Goal: Contribute content: Contribute content

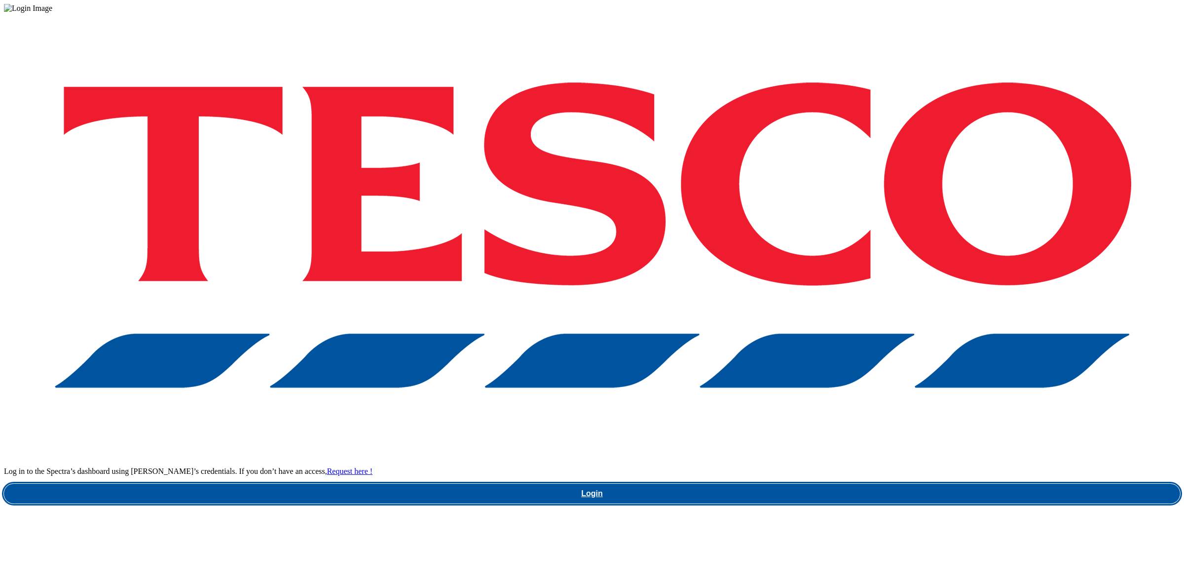
click at [950, 483] on link "Login" at bounding box center [592, 493] width 1176 height 20
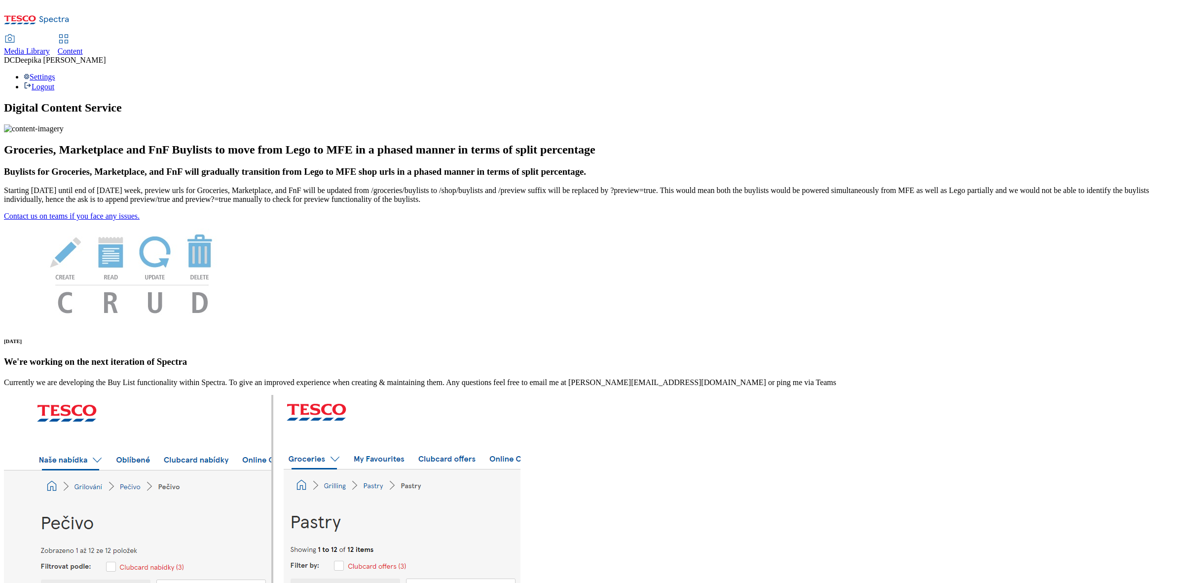
click at [83, 47] on span "Content" at bounding box center [70, 51] width 25 height 8
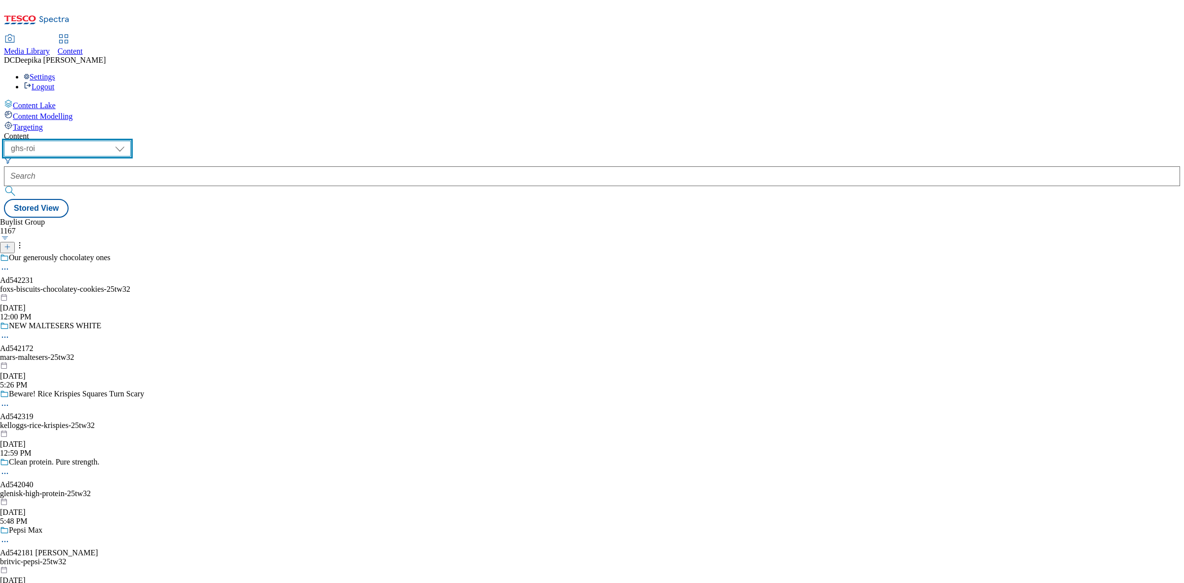
click at [131, 141] on select "ghs-roi ghs-[GEOGRAPHIC_DATA]" at bounding box center [67, 149] width 127 height 16
select select "ghs-[GEOGRAPHIC_DATA]"
click at [128, 141] on select "ghs-roi ghs-[GEOGRAPHIC_DATA]" at bounding box center [67, 149] width 127 height 16
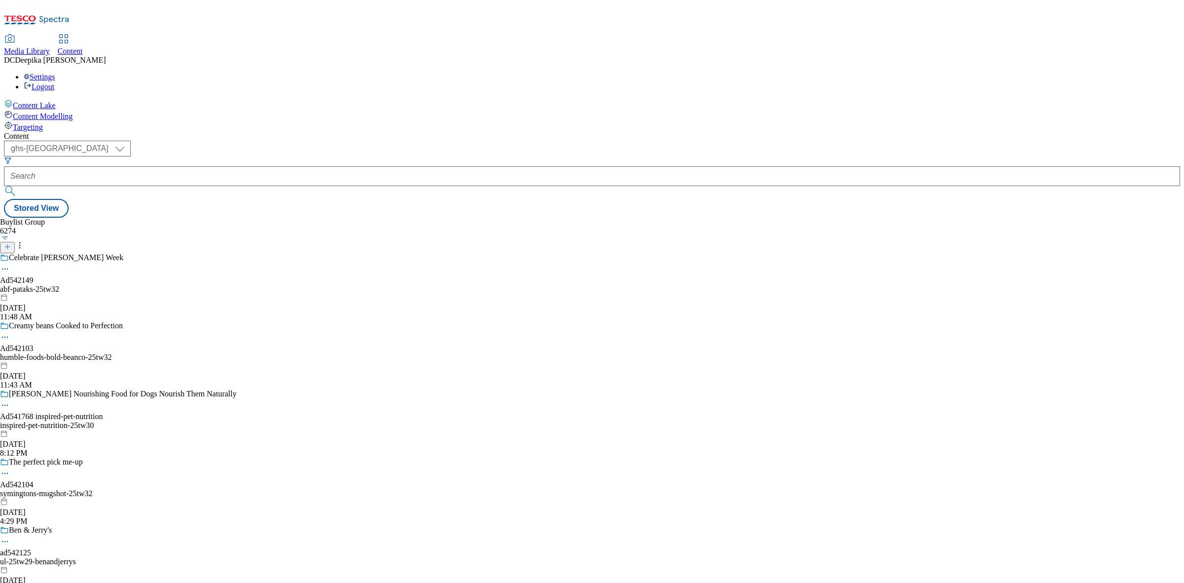
click at [445, 218] on div "Buylist Group 6274 Celebrate [PERSON_NAME] Week Ad542149 abf-pataks-25tw32 [DAT…" at bounding box center [592, 218] width 1176 height 0
click at [10, 235] on button "button" at bounding box center [5, 237] width 10 height 5
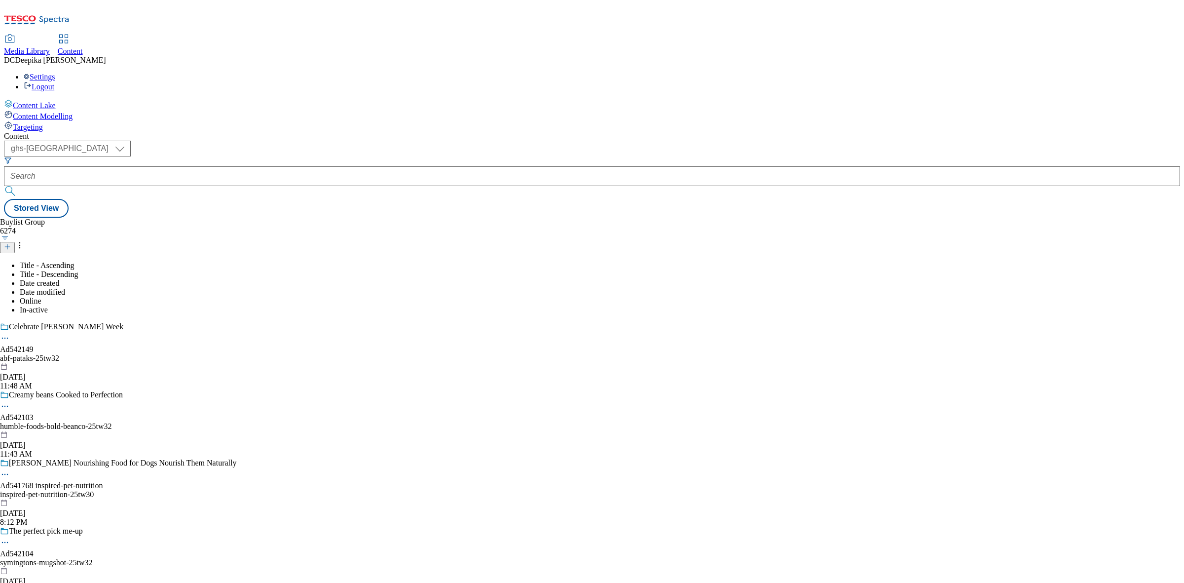
click at [412, 218] on div "Buylist Group 6274 Title - Ascending Title - Descending Date created Date modif…" at bounding box center [592, 218] width 1176 height 0
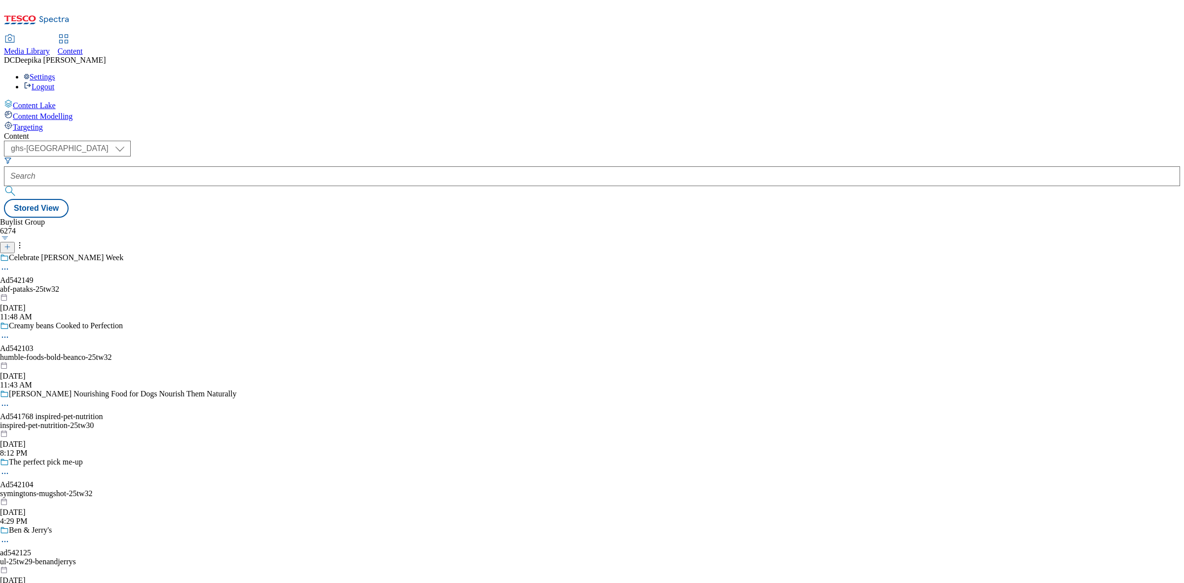
click at [236, 253] on div "Celebrate [PERSON_NAME] Week Ad542149 abf-pataks-25tw32 [DATE] 11:48 AM" at bounding box center [118, 287] width 236 height 68
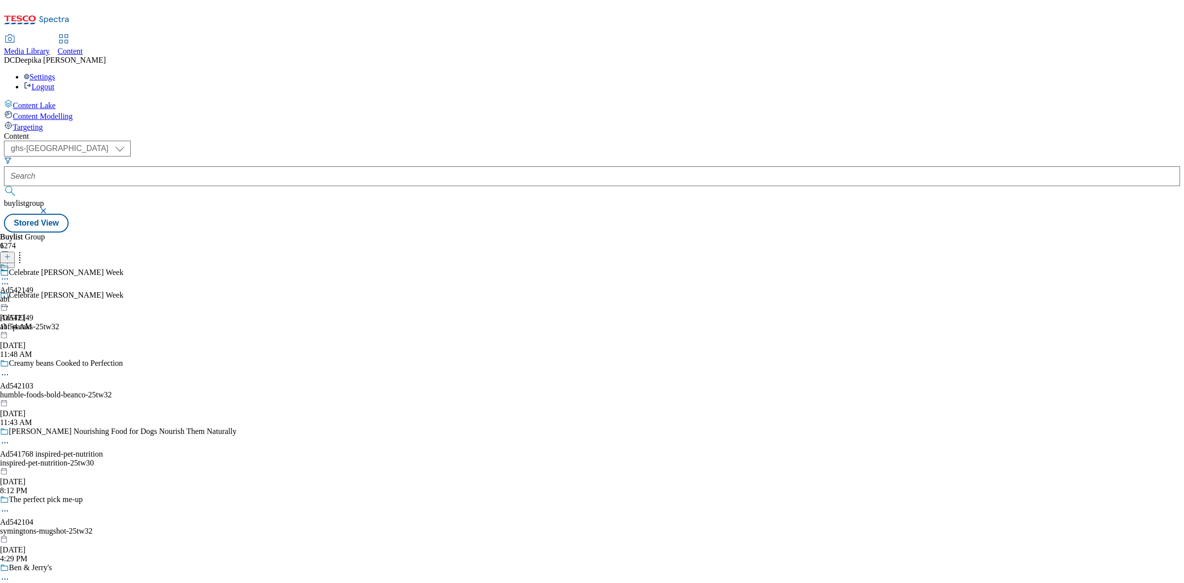
click at [236, 232] on div "Buylist Group 6274" at bounding box center [118, 250] width 236 height 36
click at [571, 232] on div "Buylist Group 6274 Celebrate [PERSON_NAME] Week Celebrate [PERSON_NAME] Week Ad…" at bounding box center [592, 232] width 1176 height 0
click at [10, 250] on button "button" at bounding box center [5, 252] width 10 height 5
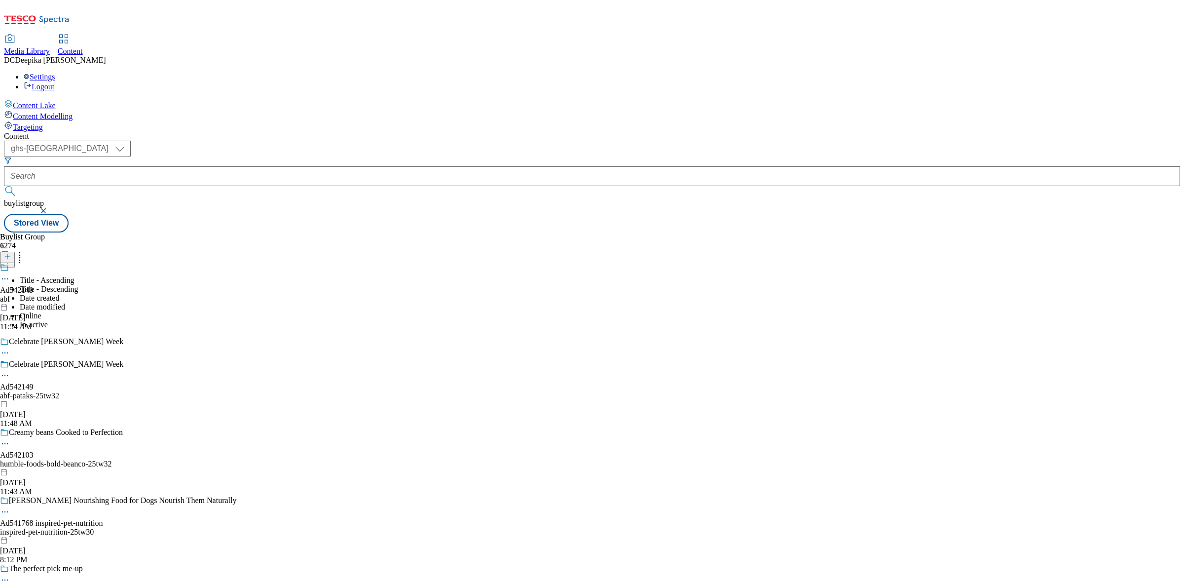
click at [11, 258] on icon at bounding box center [7, 261] width 7 height 7
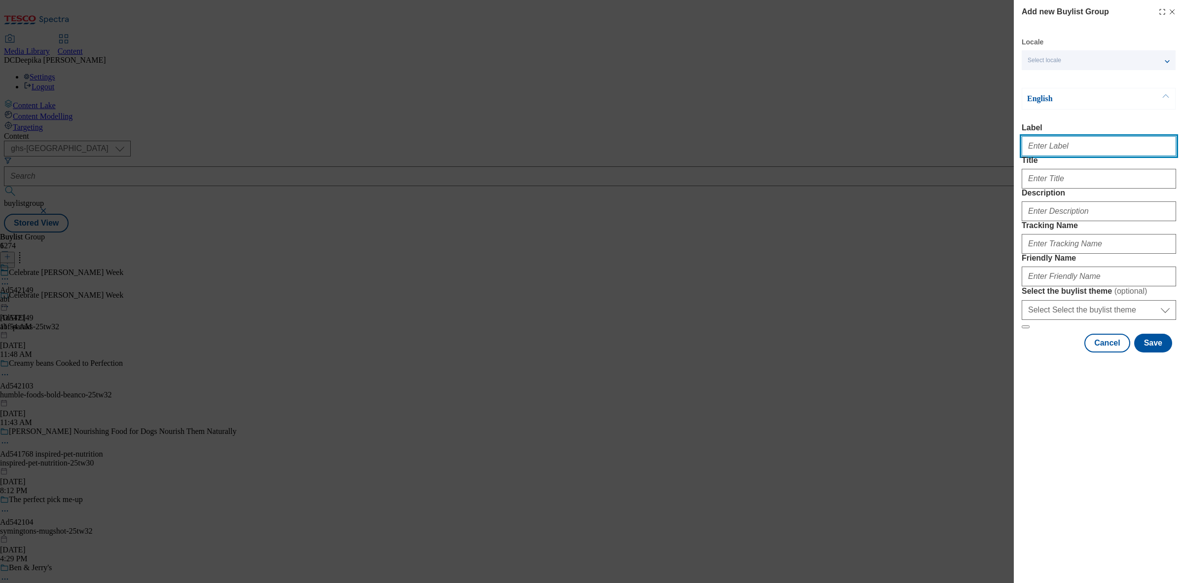
click at [1092, 145] on input "Label" at bounding box center [1099, 146] width 154 height 20
paste input "Ad542191"
type input "Ad542191"
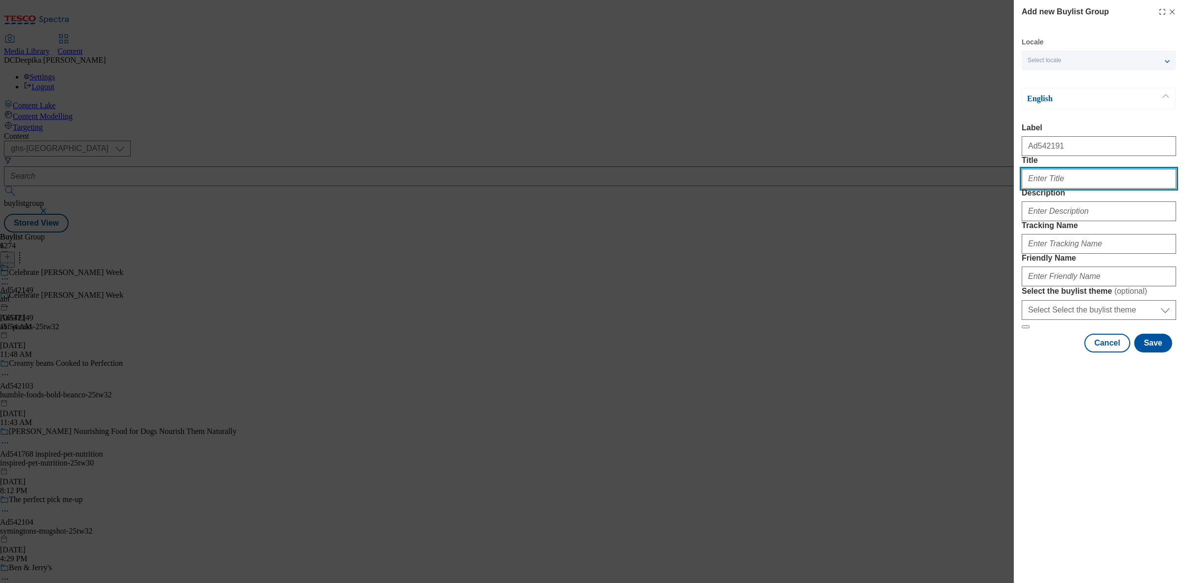
click at [1033, 188] on input "Title" at bounding box center [1099, 179] width 154 height 20
paste input "Grab a fanta brfore they do"
type input "Grab a fanta brfore they do"
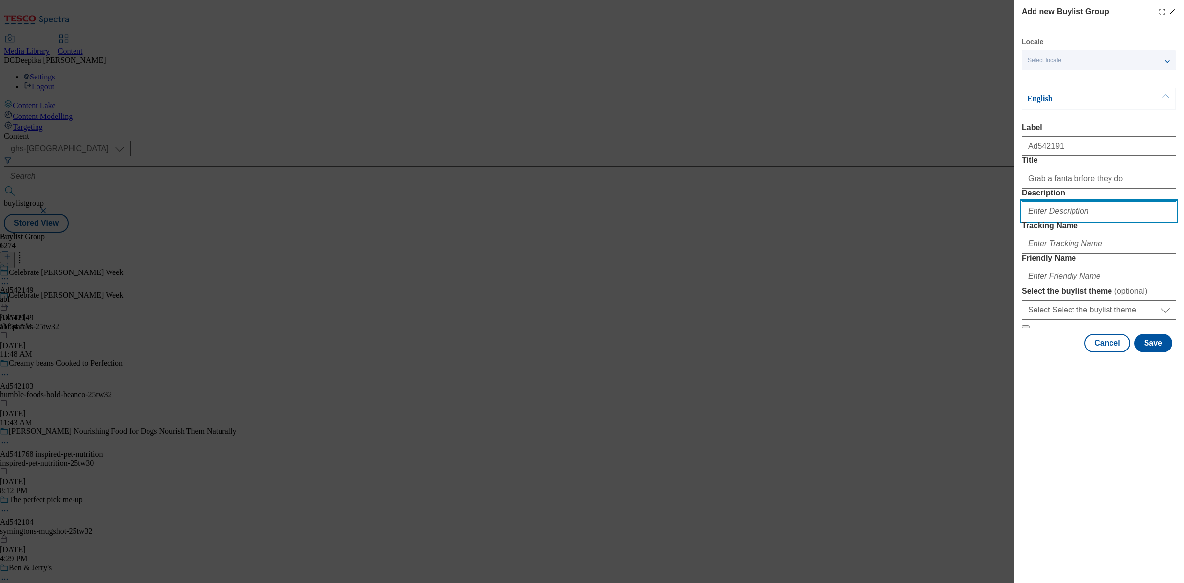
click at [1040, 221] on input "Description" at bounding box center [1099, 211] width 154 height 20
type input "v"
click at [1065, 254] on div "Modal" at bounding box center [1099, 242] width 154 height 24
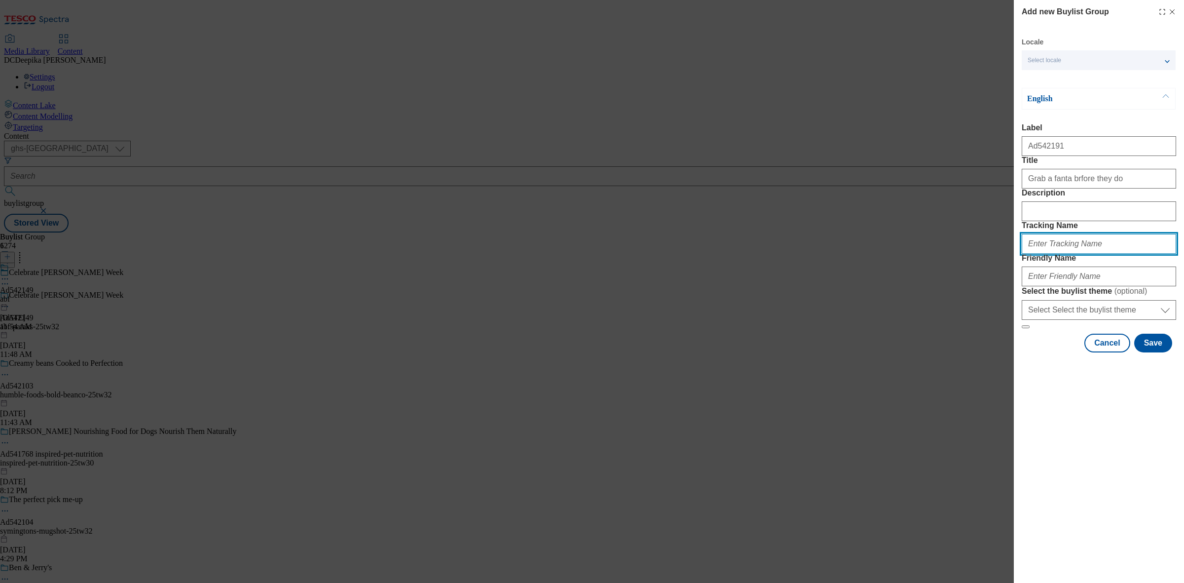
click at [1076, 254] on input "Tracking Name" at bounding box center [1099, 244] width 154 height 20
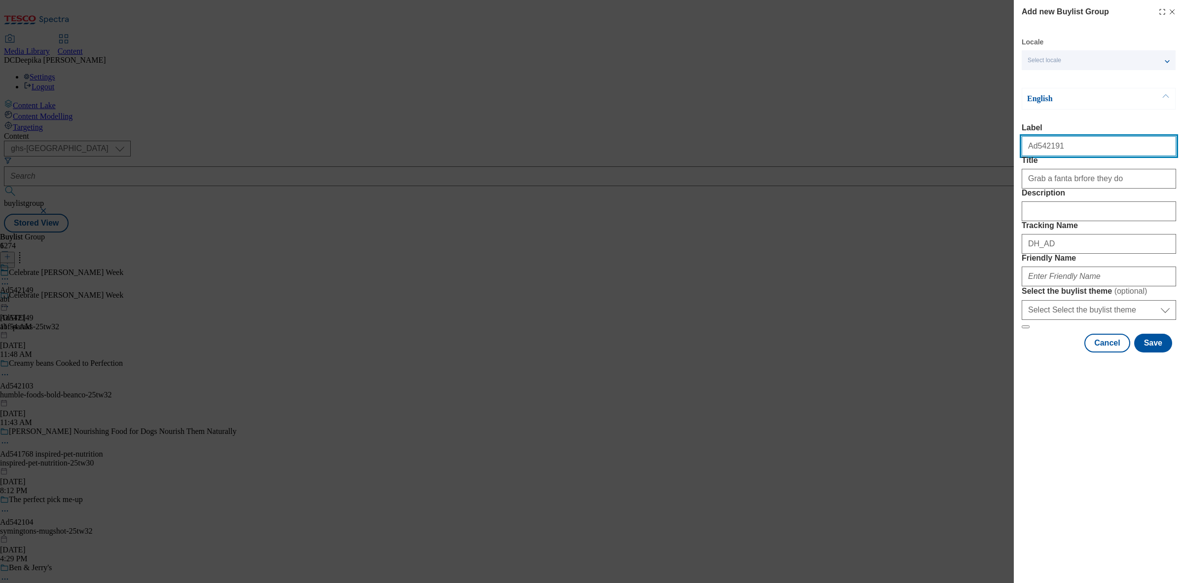
drag, startPoint x: 1063, startPoint y: 150, endPoint x: 1034, endPoint y: 159, distance: 30.3
click at [1034, 156] on input "Ad542191" at bounding box center [1099, 146] width 154 height 20
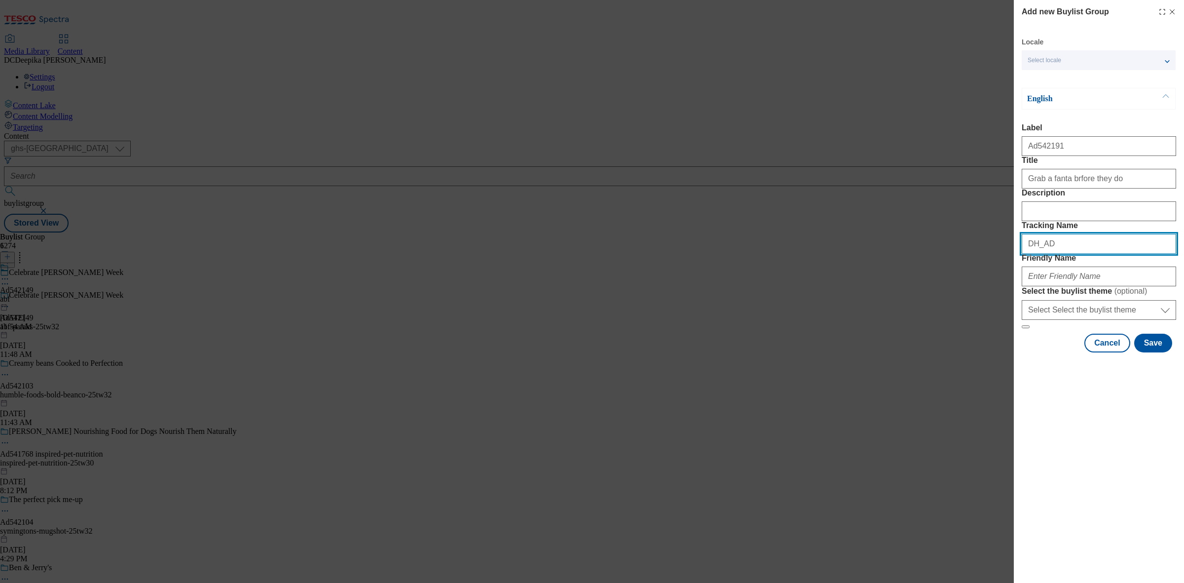
click at [1089, 254] on input "DH_AD" at bounding box center [1099, 244] width 154 height 20
paste input "542191"
type input "DH_AD542191"
click at [1086, 286] on div "Modal" at bounding box center [1099, 274] width 154 height 24
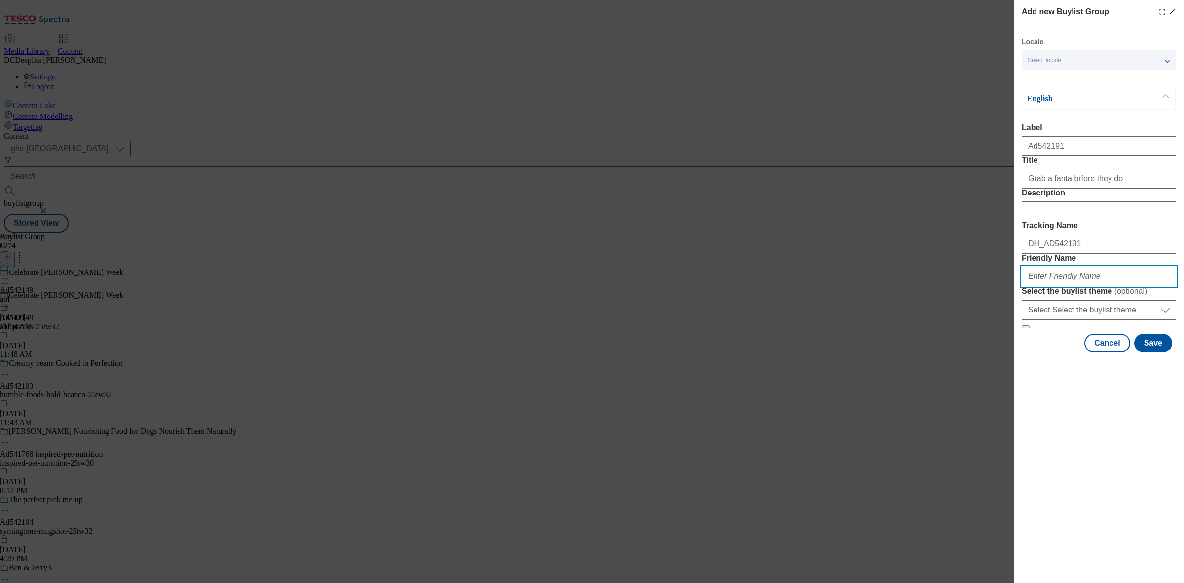
click at [1095, 286] on input "Friendly Name" at bounding box center [1099, 276] width 154 height 20
paste input "Coca-cola-fanta-25tw33"
click at [1158, 352] on button "Save" at bounding box center [1153, 342] width 38 height 19
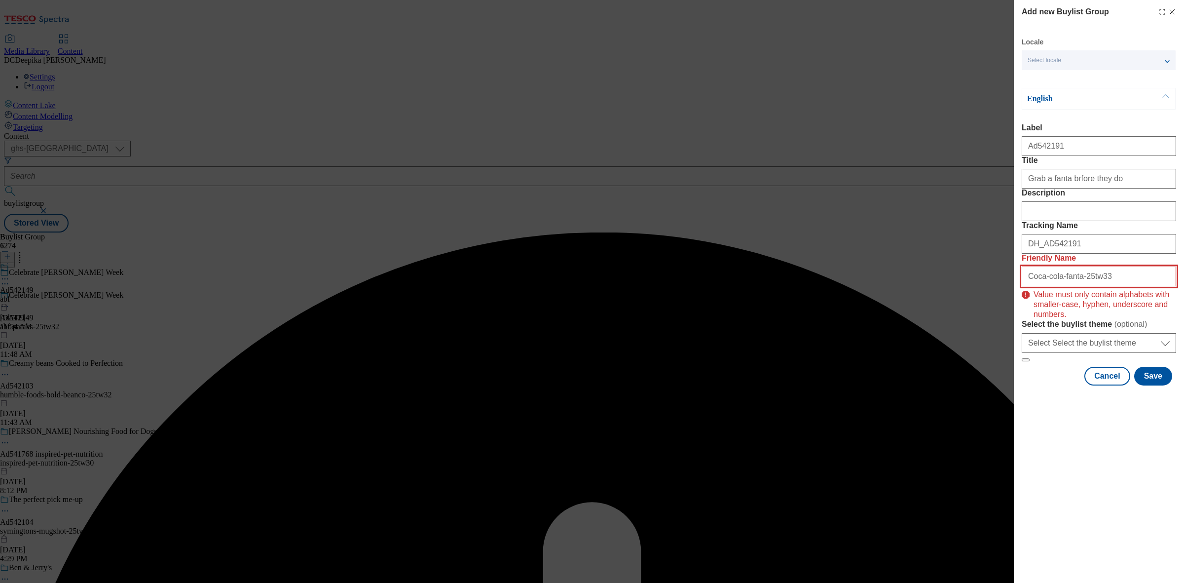
click at [1103, 286] on input "Coca-cola-fanta-25tw33" at bounding box center [1099, 276] width 154 height 20
click at [1031, 286] on input "Coca-cola-fanta-25tw33" at bounding box center [1099, 276] width 154 height 20
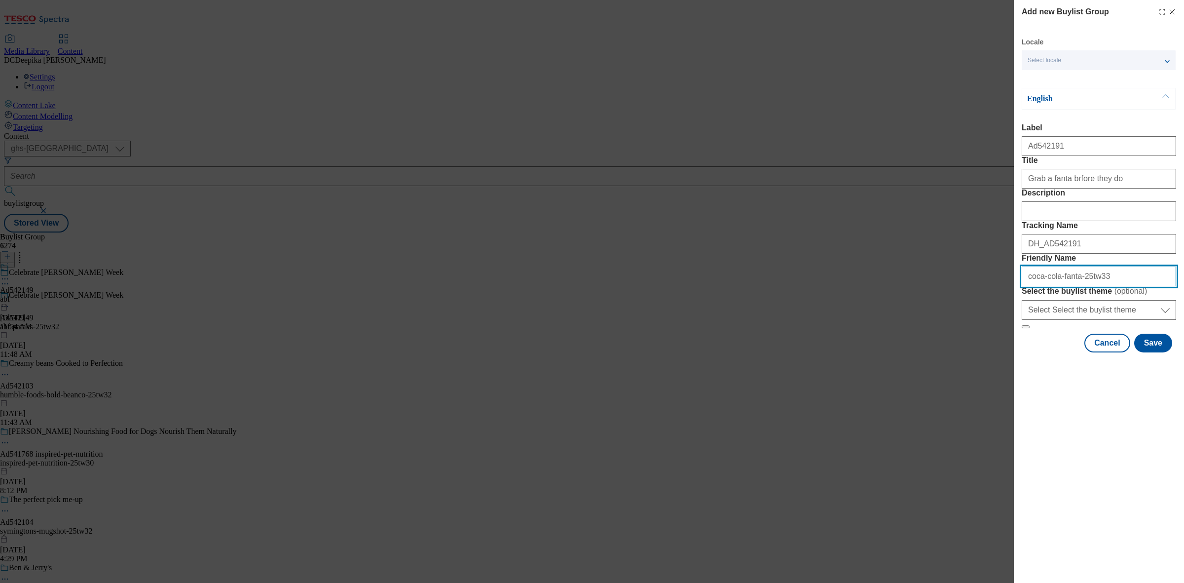
drag, startPoint x: 1098, startPoint y: 353, endPoint x: 1019, endPoint y: 361, distance: 79.3
click at [1020, 354] on div "Add new Buylist Group Locale Select locale English Welsh English Label Ad542191…" at bounding box center [1099, 177] width 170 height 354
type input "coca-cola-fanta-25tw33"
click at [1150, 352] on button "Save" at bounding box center [1153, 342] width 38 height 19
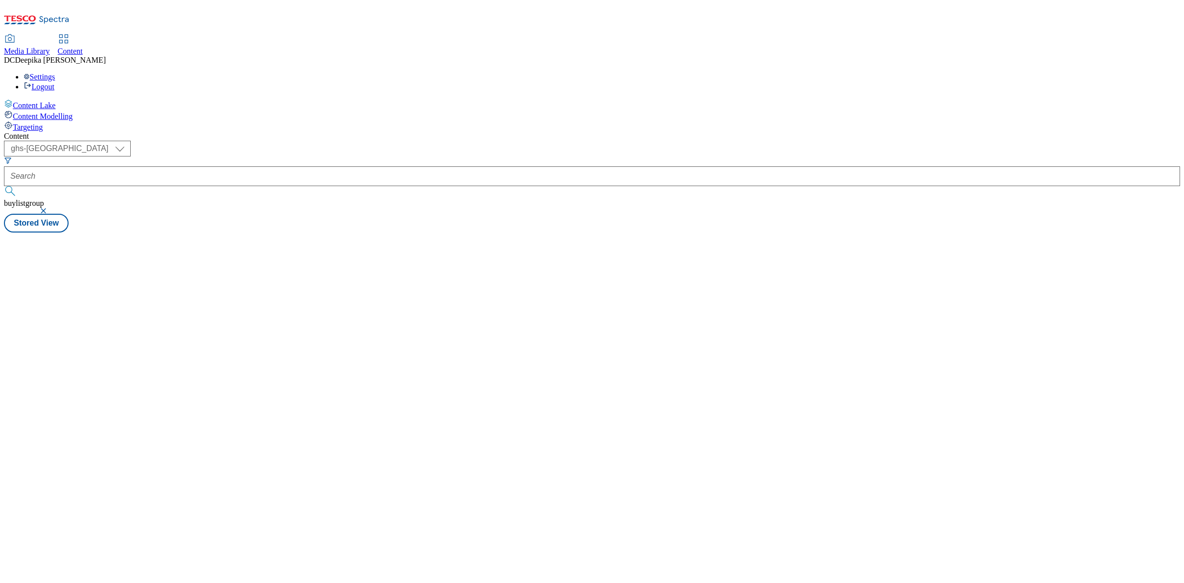
click at [687, 232] on div "Content ( optional ) ghs-roi ghs-[GEOGRAPHIC_DATA] ghs-uk buylistgroup Stored V…" at bounding box center [592, 182] width 1176 height 101
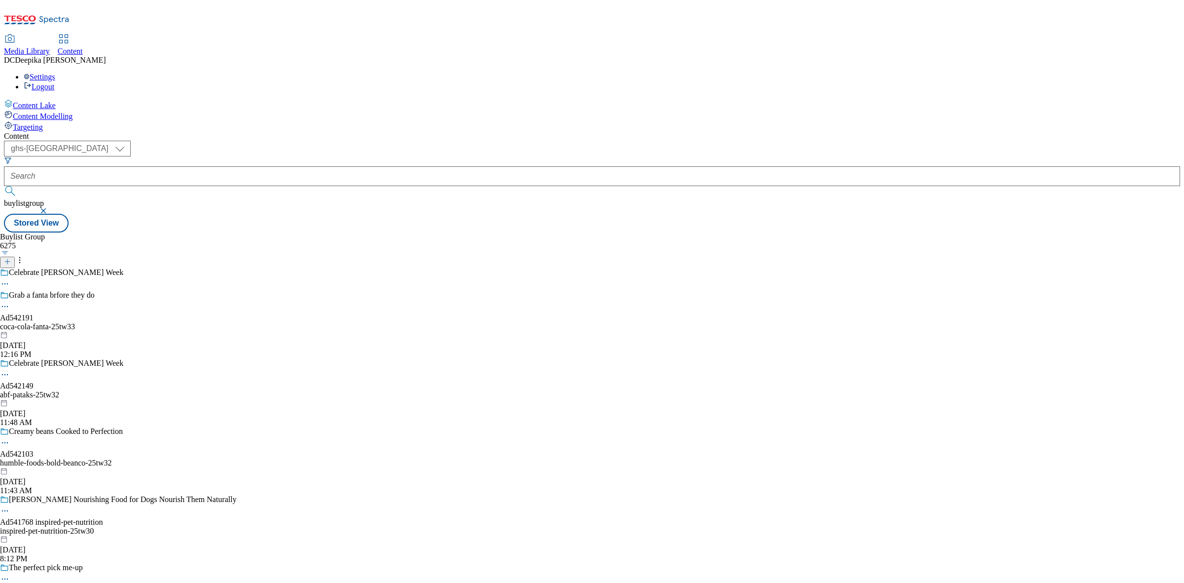
click at [236, 322] on div "coca-cola-fanta-25tw33" at bounding box center [118, 326] width 236 height 9
click at [11, 253] on icon at bounding box center [7, 256] width 7 height 7
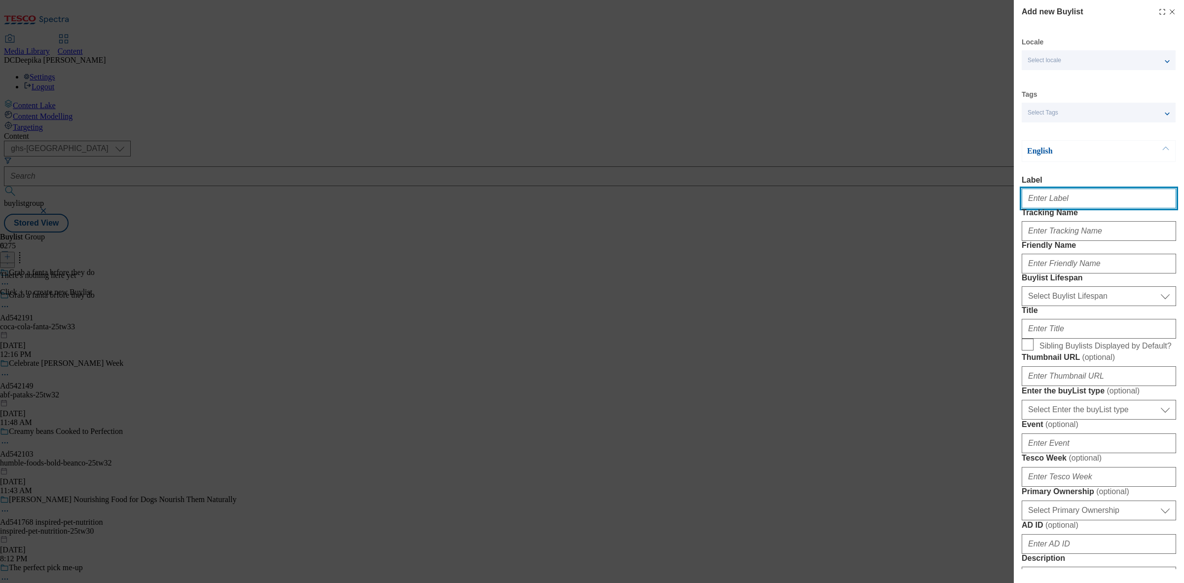
click at [1073, 208] on input "Label" at bounding box center [1099, 198] width 154 height 20
paste input "Ad542191"
type input "Ad542191"
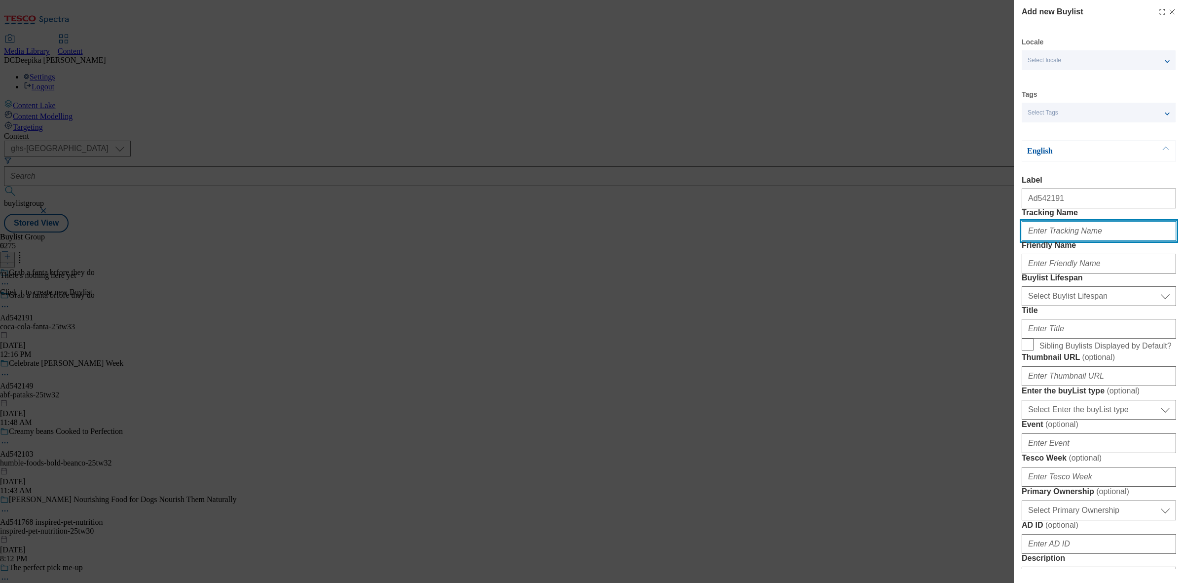
click at [1068, 241] on input "Tracking Name" at bounding box center [1099, 231] width 154 height 20
paste input "Ad542191"
click at [1056, 241] on input "DH_ADAd542191" at bounding box center [1099, 231] width 154 height 20
type input "DH_AD542191"
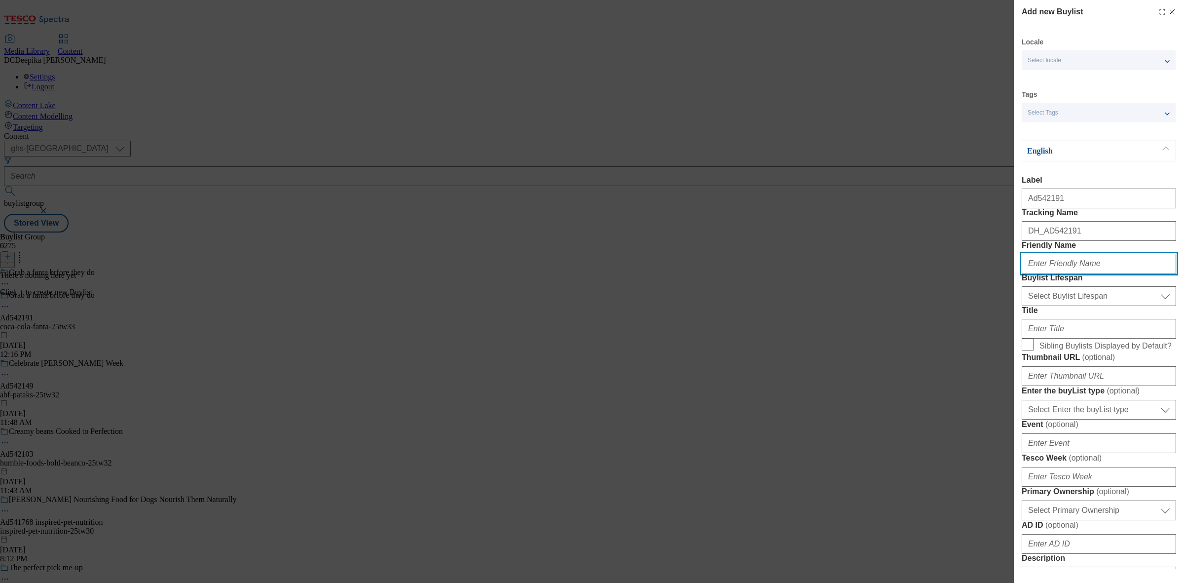
click at [1055, 273] on input "Friendly Name" at bounding box center [1099, 264] width 154 height 20
paste input "coca-cola"
type input "coca-cola"
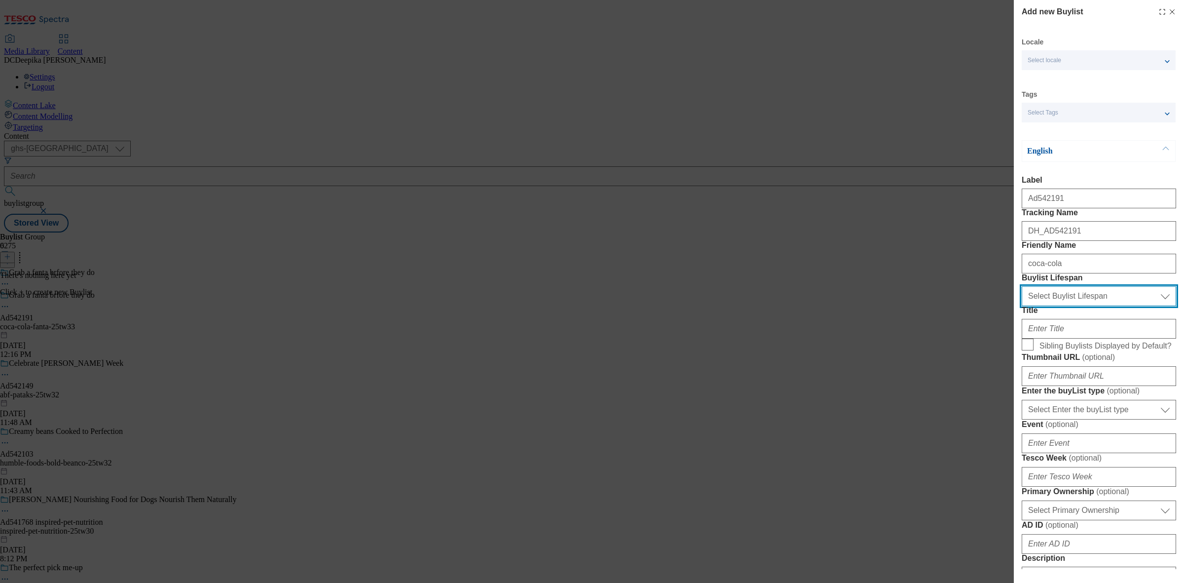
click at [1103, 306] on select "Select Buylist Lifespan evergreen seasonal tactical" at bounding box center [1099, 296] width 154 height 20
select select "tactical"
click at [1022, 306] on select "Select Buylist Lifespan evergreen seasonal tactical" at bounding box center [1099, 296] width 154 height 20
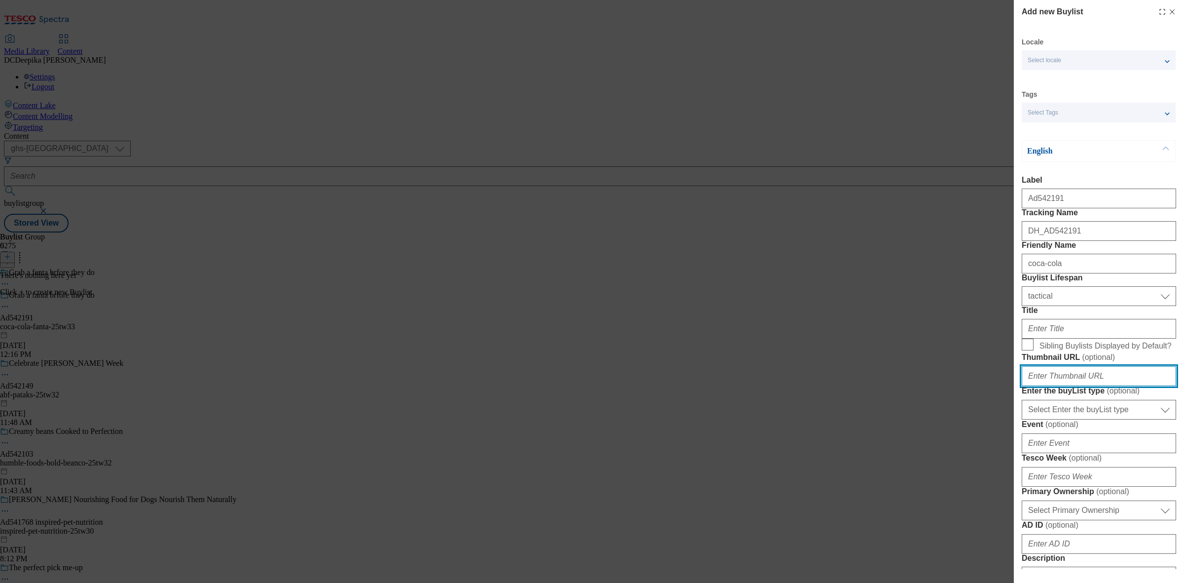
click at [1068, 386] on input "Thumbnail URL ( optional )" at bounding box center [1099, 376] width 154 height 20
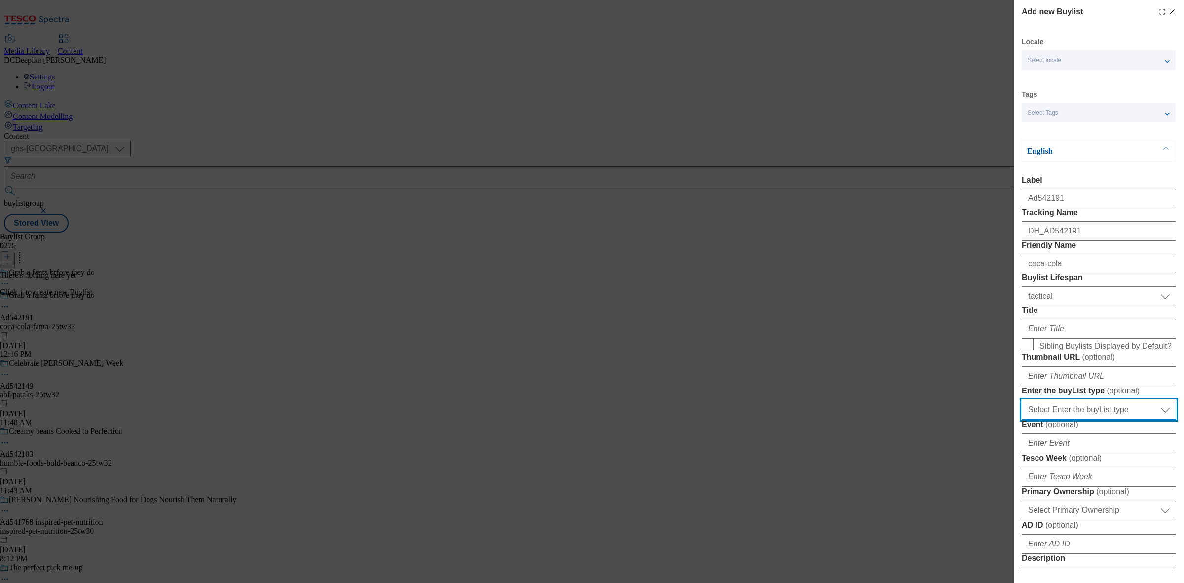
click at [1110, 419] on select "Select Enter the buyList type event supplier funded long term >4 weeks supplier…" at bounding box center [1099, 410] width 154 height 20
select select "supplier funded short term 1-3 weeks"
click at [1022, 419] on select "Select Enter the buyList type event supplier funded long term >4 weeks supplier…" at bounding box center [1099, 410] width 154 height 20
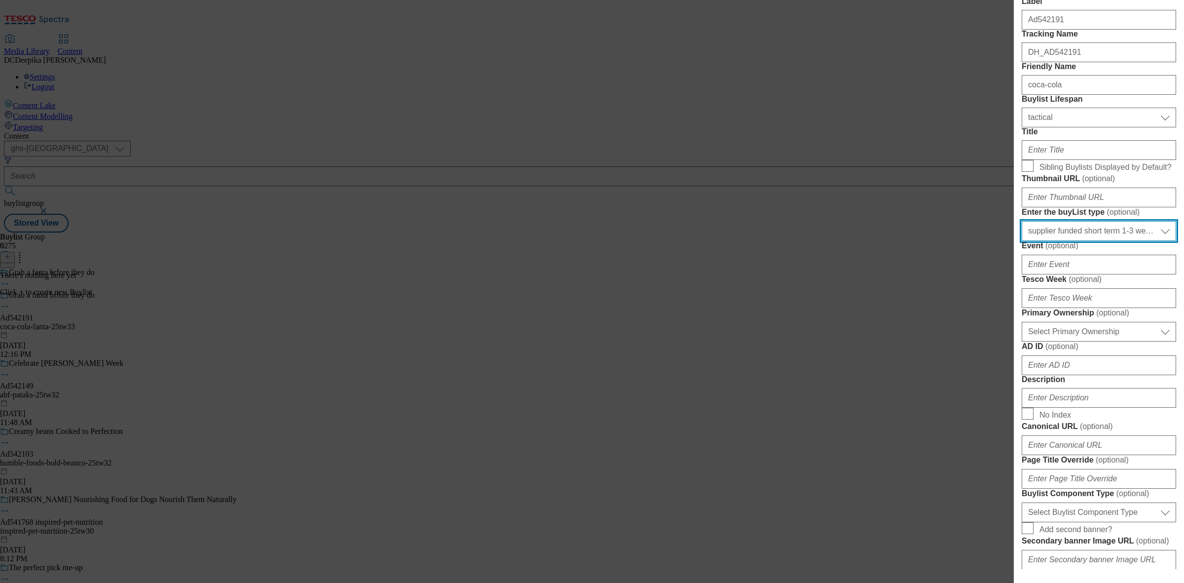
scroll to position [185, 0]
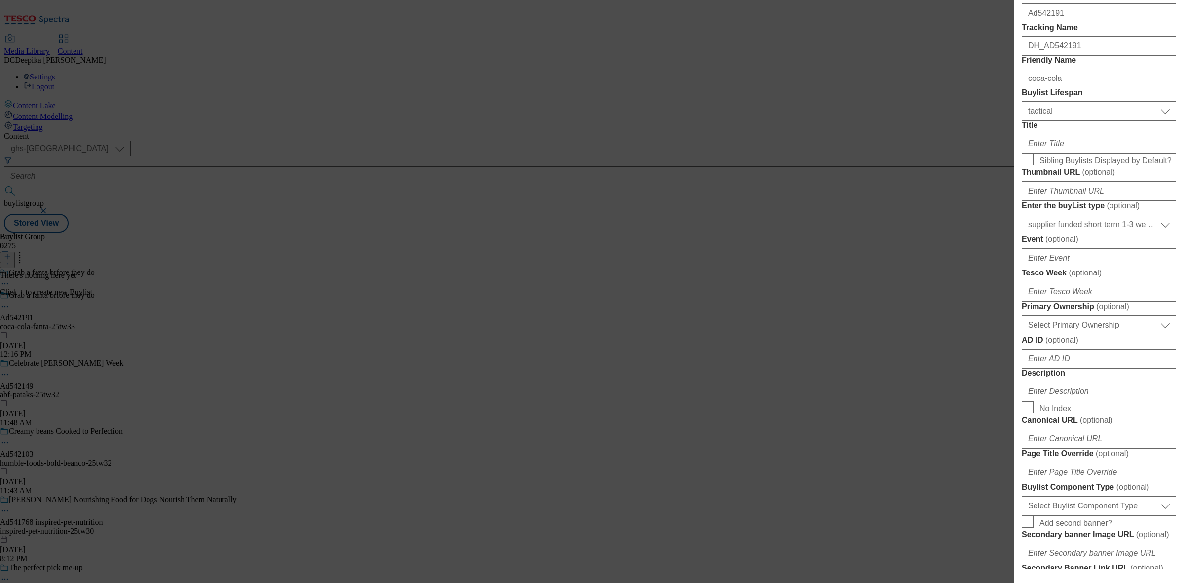
click at [1074, 403] on form "Label Ad542191 Tracking Name DH_AD542191 Friendly Name coca-cola Buylist Lifesp…" at bounding box center [1099, 337] width 154 height 693
click at [1076, 268] on input "Event ( optional )" at bounding box center [1099, 258] width 154 height 20
click at [1068, 301] on input "Tesco Week ( optional )" at bounding box center [1099, 292] width 154 height 20
type input "33"
click at [1064, 335] on select "Select Primary Ownership [PERSON_NAME]" at bounding box center [1099, 325] width 154 height 20
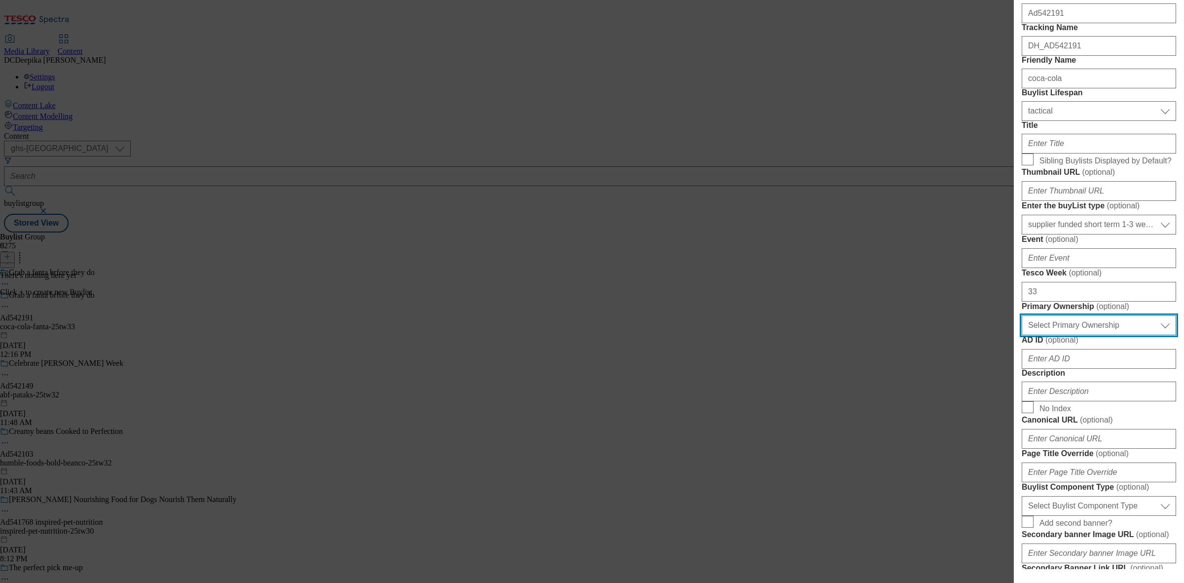
select select "dunnhumby"
click at [1022, 335] on select "Select Primary Ownership [PERSON_NAME]" at bounding box center [1099, 325] width 154 height 20
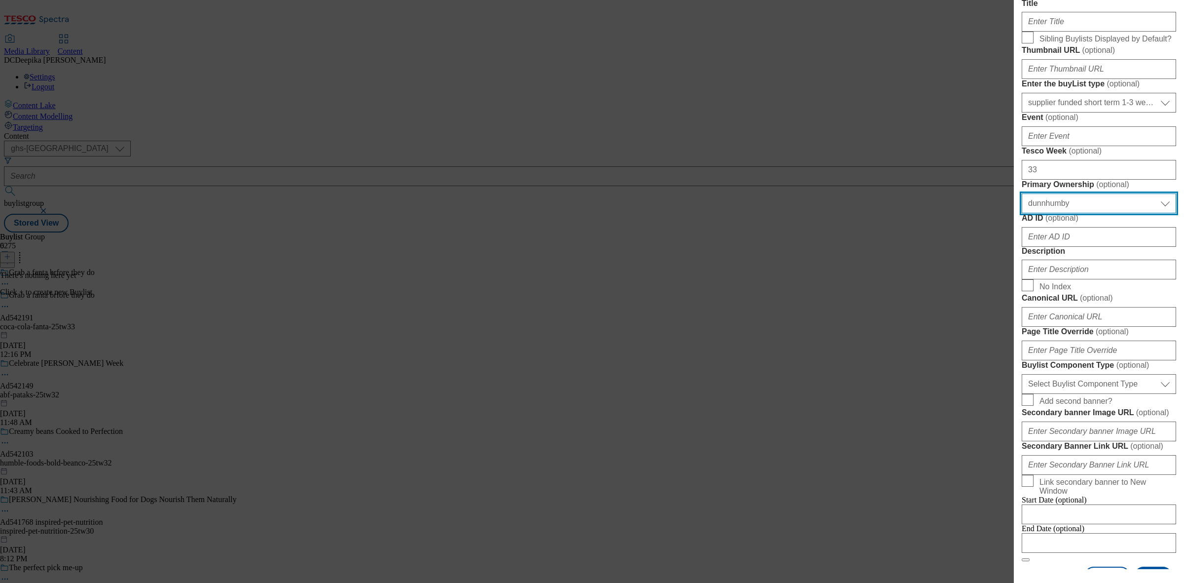
scroll to position [308, 0]
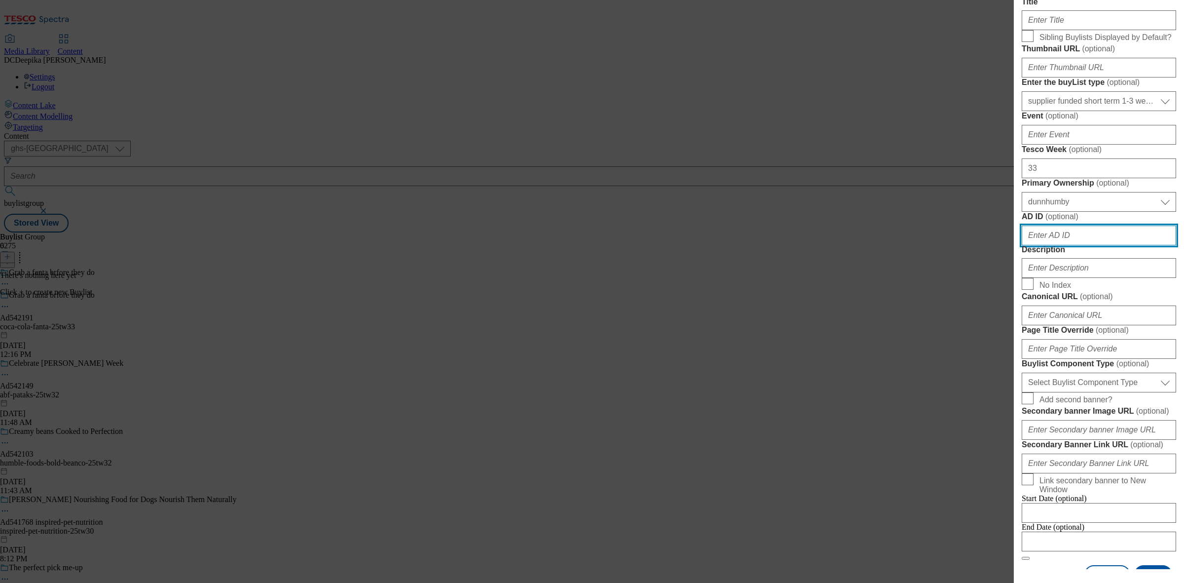
click at [1076, 245] on input "AD ID ( optional )" at bounding box center [1099, 235] width 154 height 20
paste input "coca-cola"
type input "coca-cola"
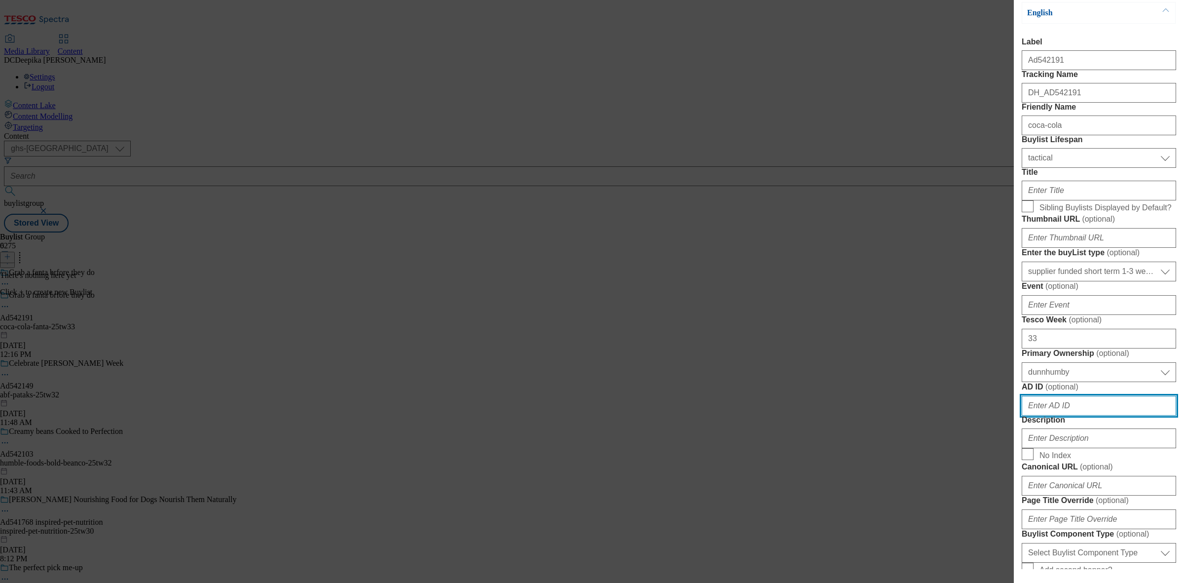
scroll to position [123, 0]
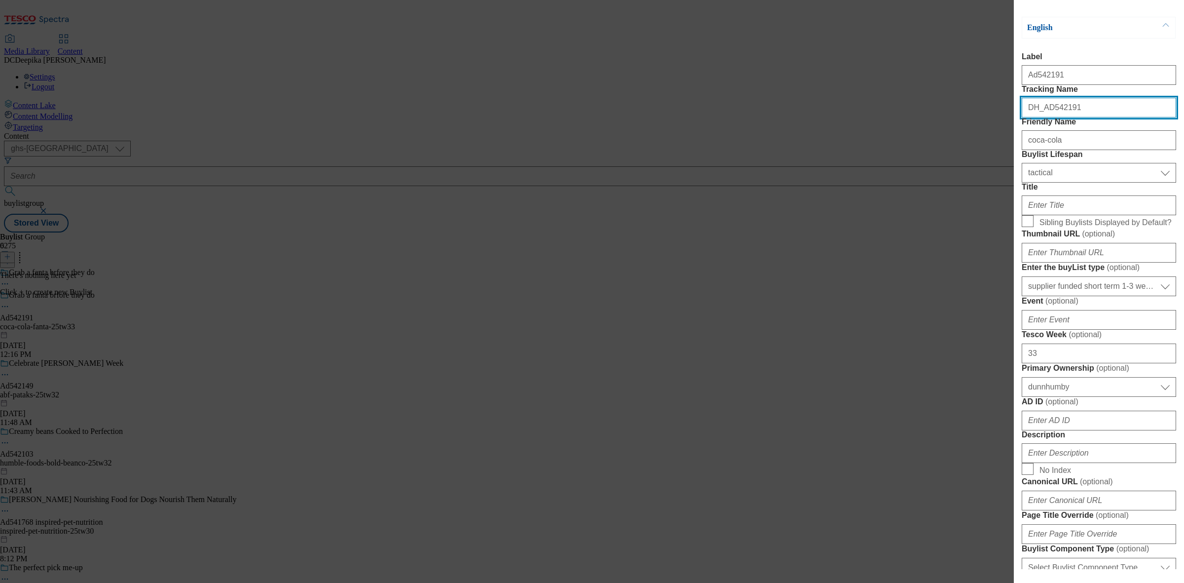
drag, startPoint x: 1068, startPoint y: 131, endPoint x: 1044, endPoint y: 136, distance: 25.1
click at [1044, 117] on input "DH_AD542191" at bounding box center [1099, 108] width 154 height 20
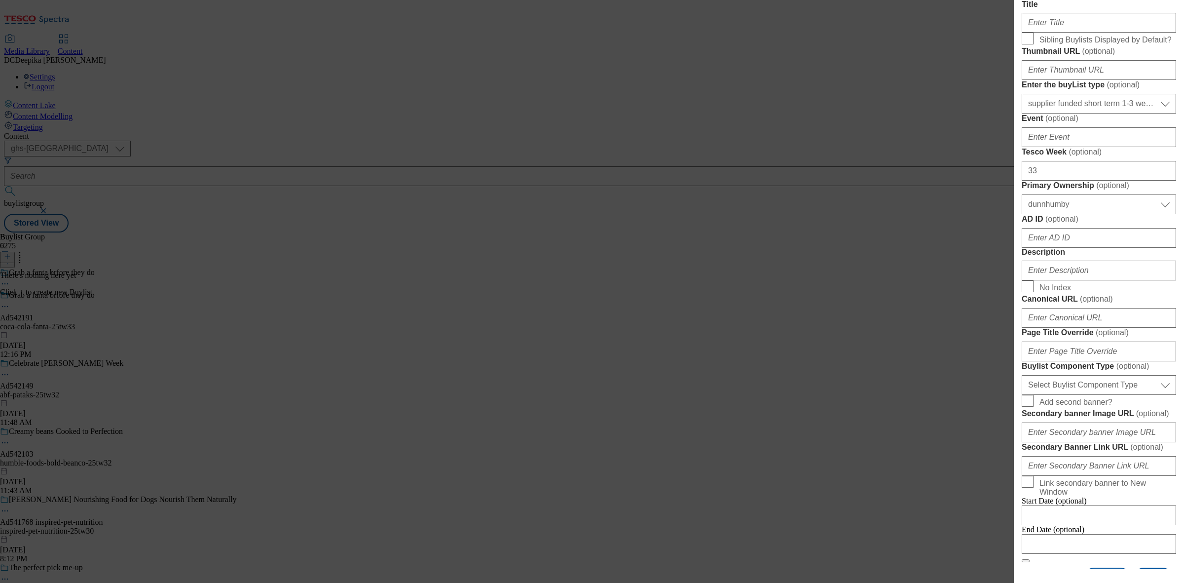
scroll to position [308, 0]
click at [1084, 278] on input "Description" at bounding box center [1099, 268] width 154 height 20
click at [1072, 245] on input "AD ID ( optional )" at bounding box center [1099, 235] width 154 height 20
paste input "542191"
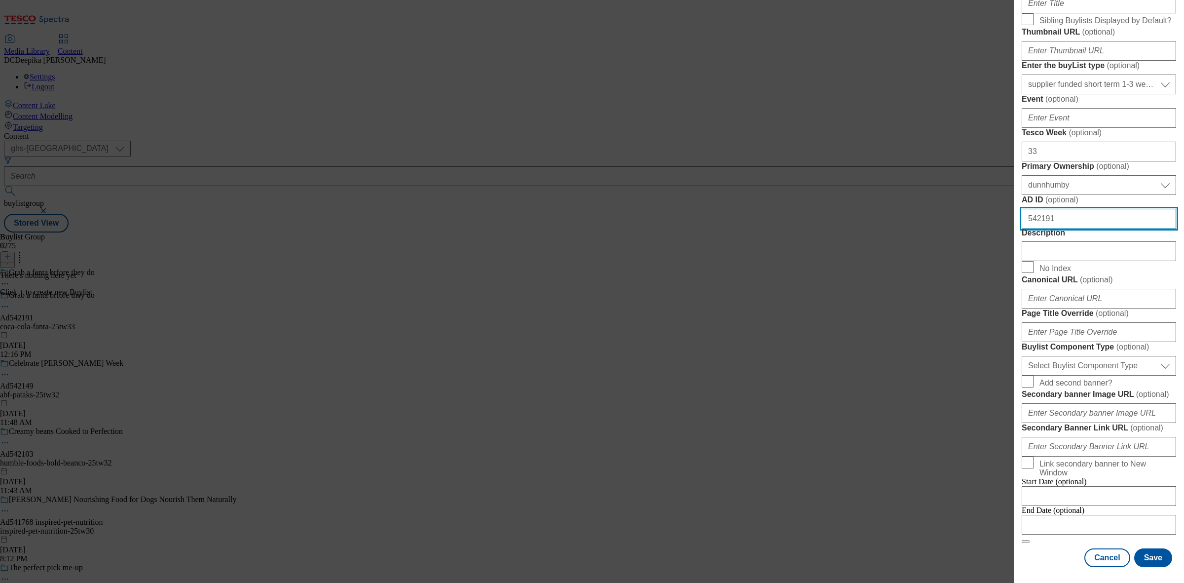
scroll to position [432, 0]
type input "542191"
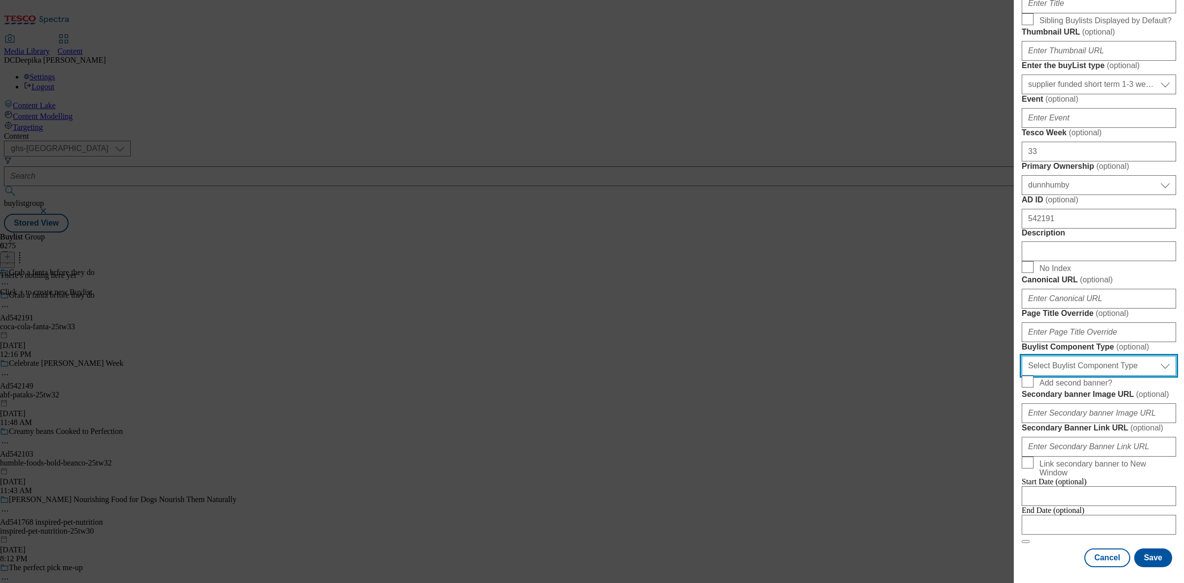
click at [1121, 375] on select "Select Buylist Component Type Banner Competition Header Meal" at bounding box center [1099, 366] width 154 height 20
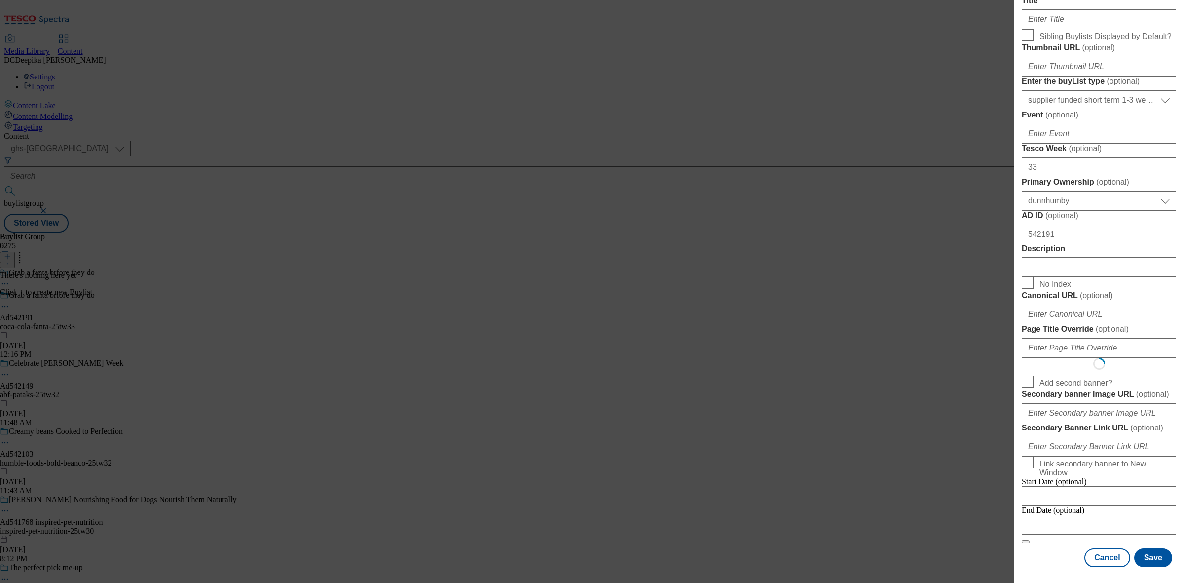
select select "Banner"
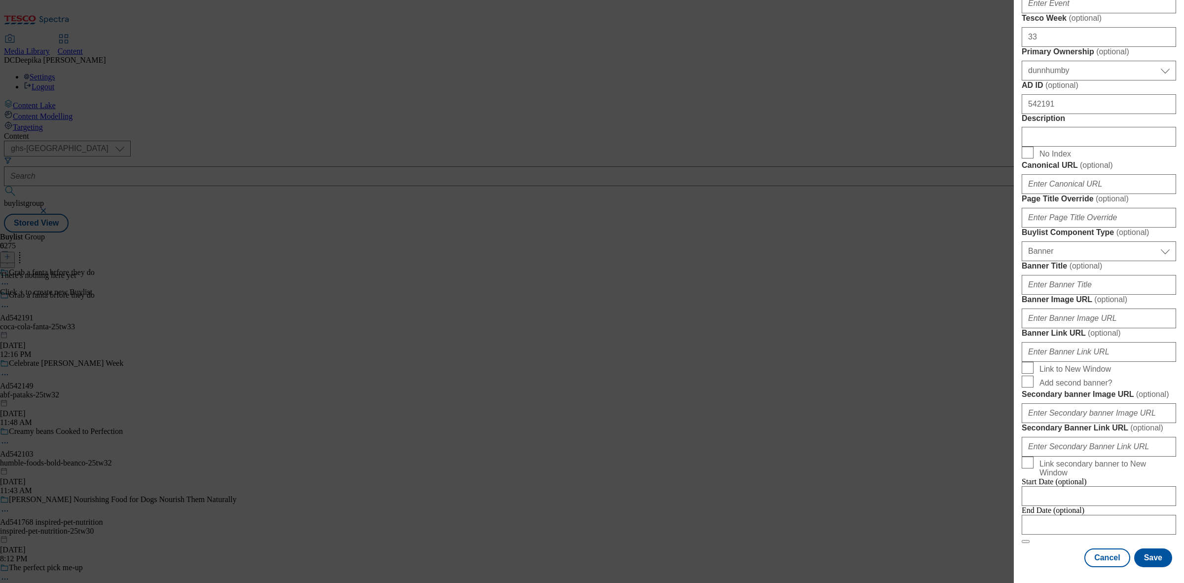
scroll to position [869, 0]
click at [1079, 514] on input "Modal" at bounding box center [1099, 524] width 154 height 20
select select "2025"
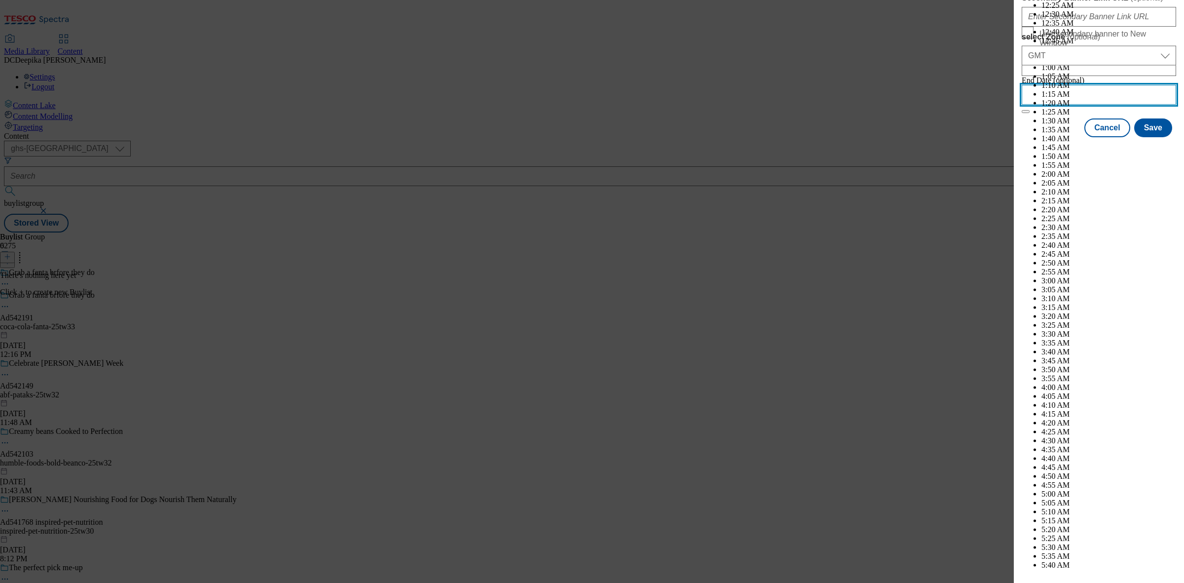
scroll to position [2692, 0]
click at [1125, 105] on input "select Zone ( optional )" at bounding box center [1099, 95] width 154 height 20
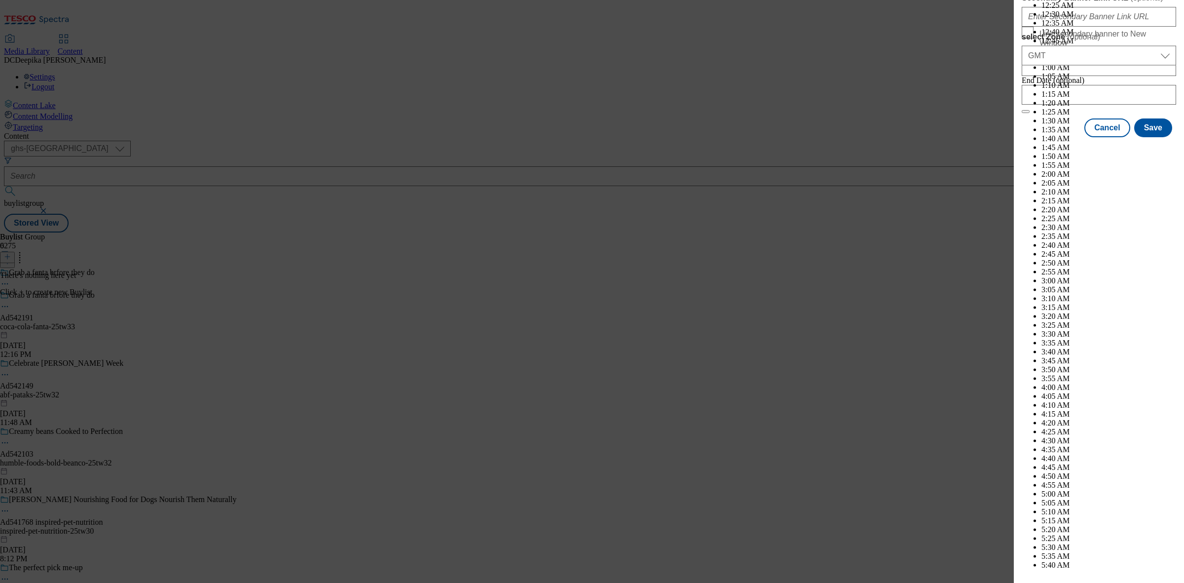
select select "January"
drag, startPoint x: 1062, startPoint y: 233, endPoint x: 1068, endPoint y: 238, distance: 8.4
select select "2026"
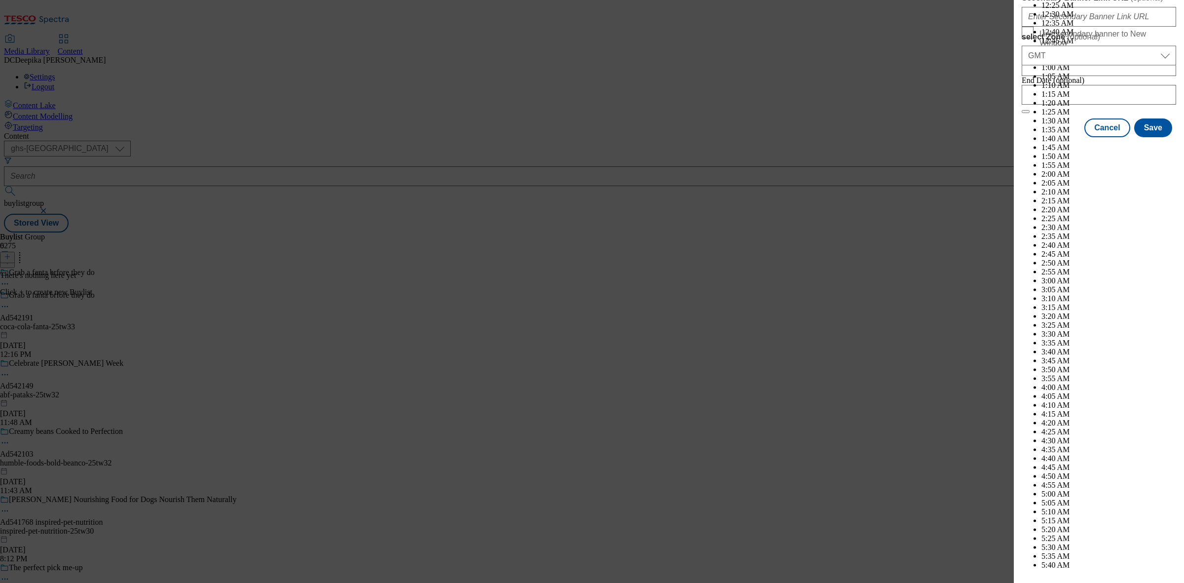
click at [1138, 146] on button "Save" at bounding box center [1153, 136] width 38 height 19
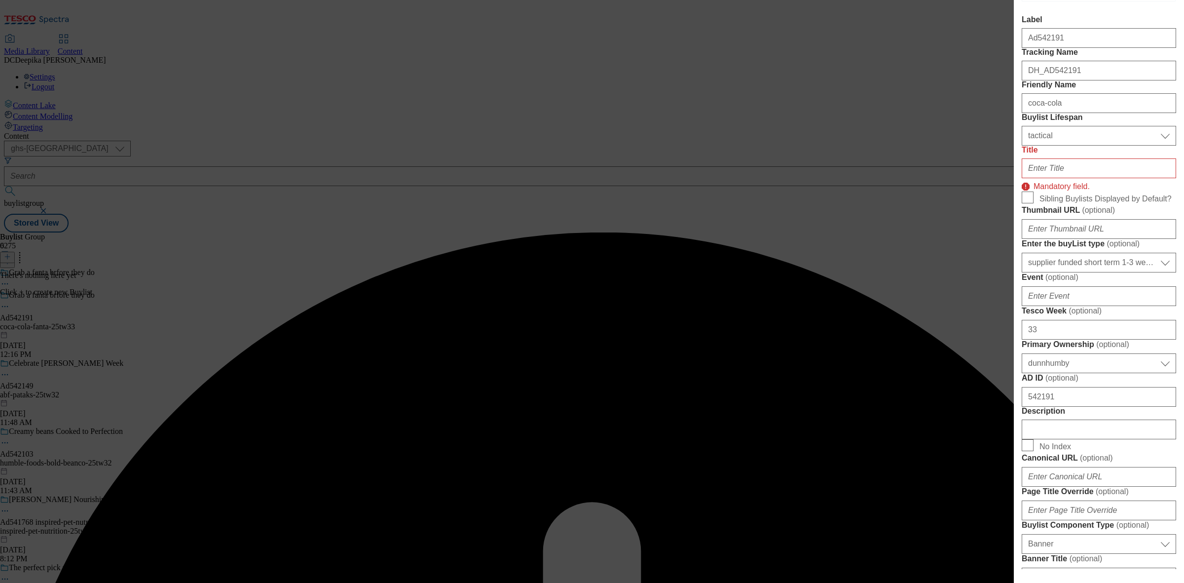
scroll to position [142, 0]
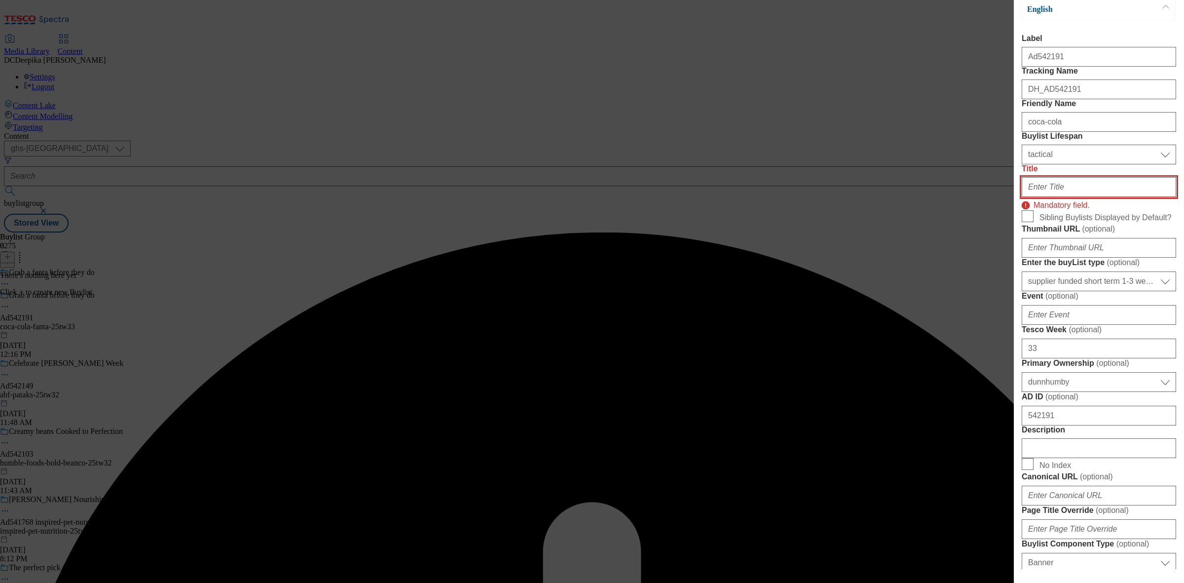
click at [1047, 197] on input "Title" at bounding box center [1099, 187] width 154 height 20
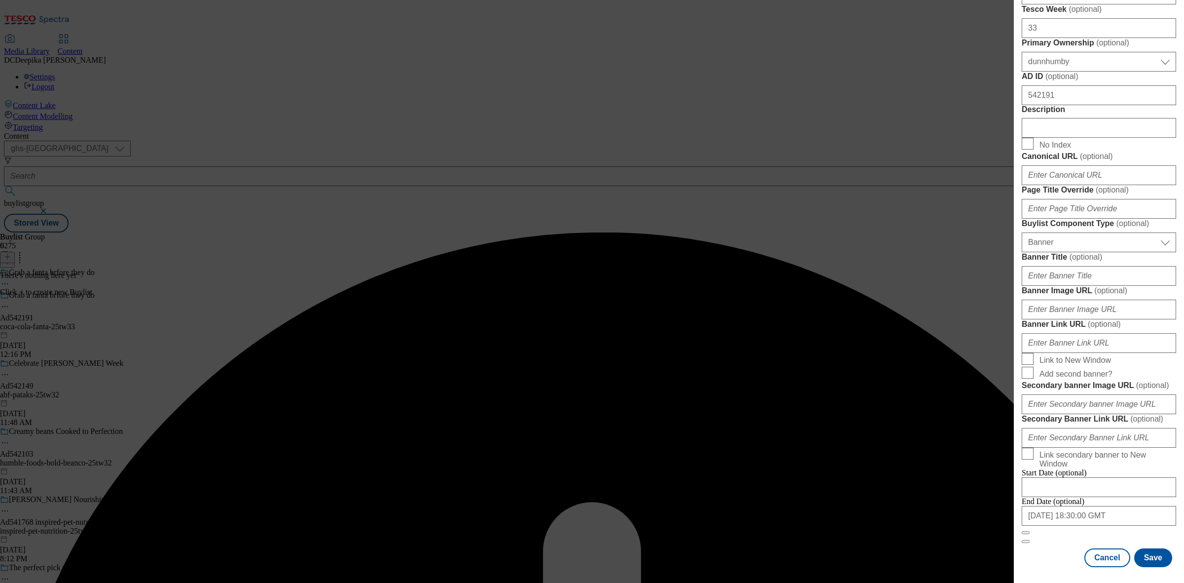
scroll to position [869, 0]
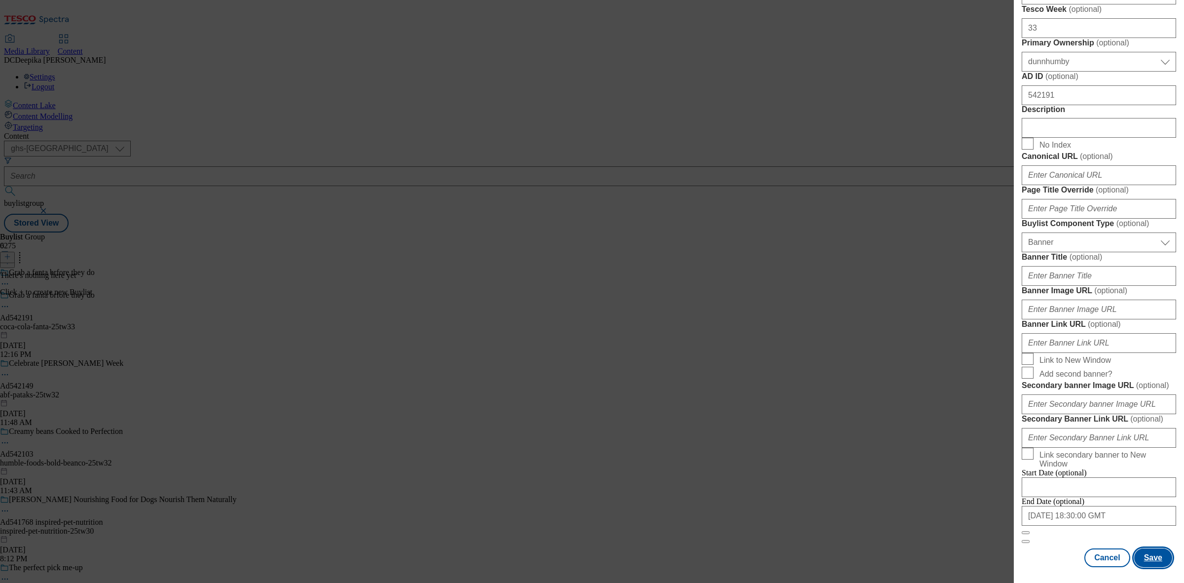
click at [1149, 551] on button "Save" at bounding box center [1153, 557] width 38 height 19
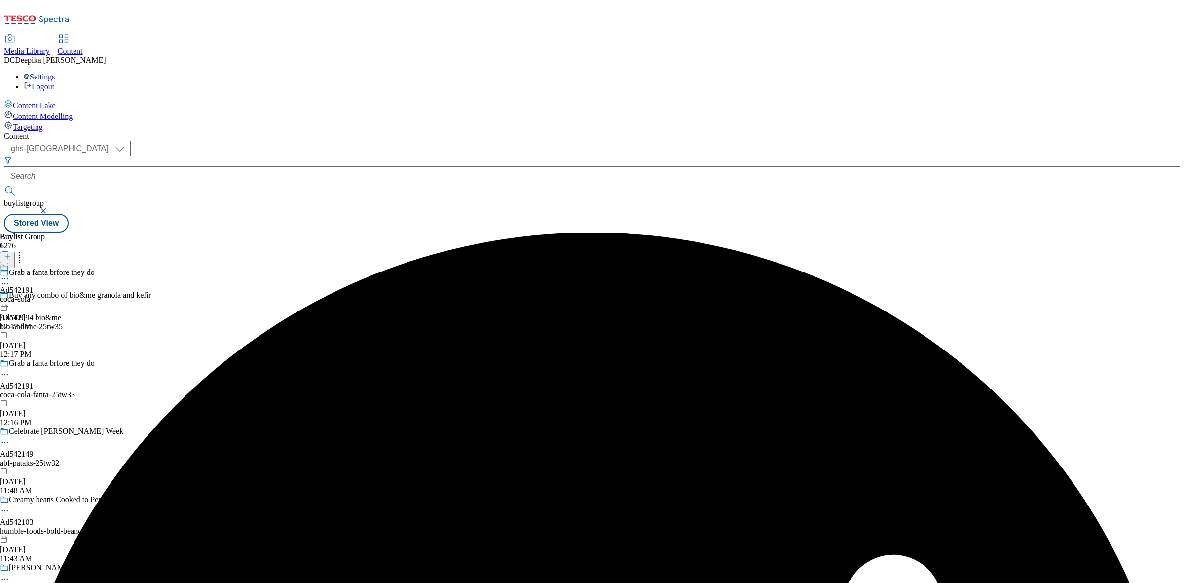
click at [34, 294] on div "coca-cola" at bounding box center [17, 298] width 34 height 9
click at [7, 254] on line at bounding box center [7, 256] width 0 height 5
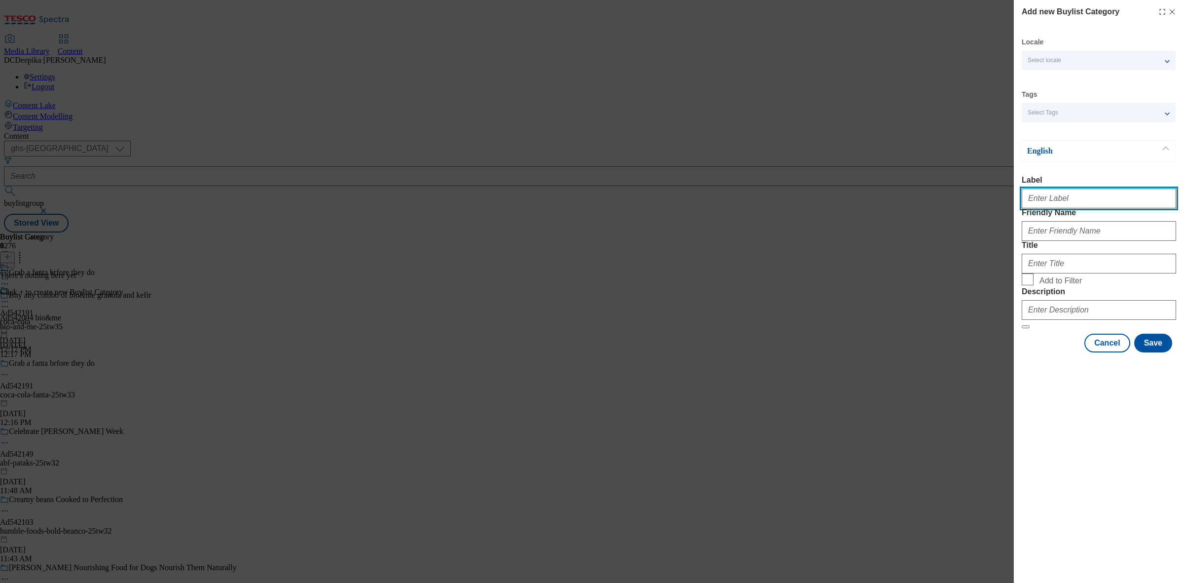
click at [1053, 202] on input "Label" at bounding box center [1099, 198] width 154 height 20
paste input "d542191"
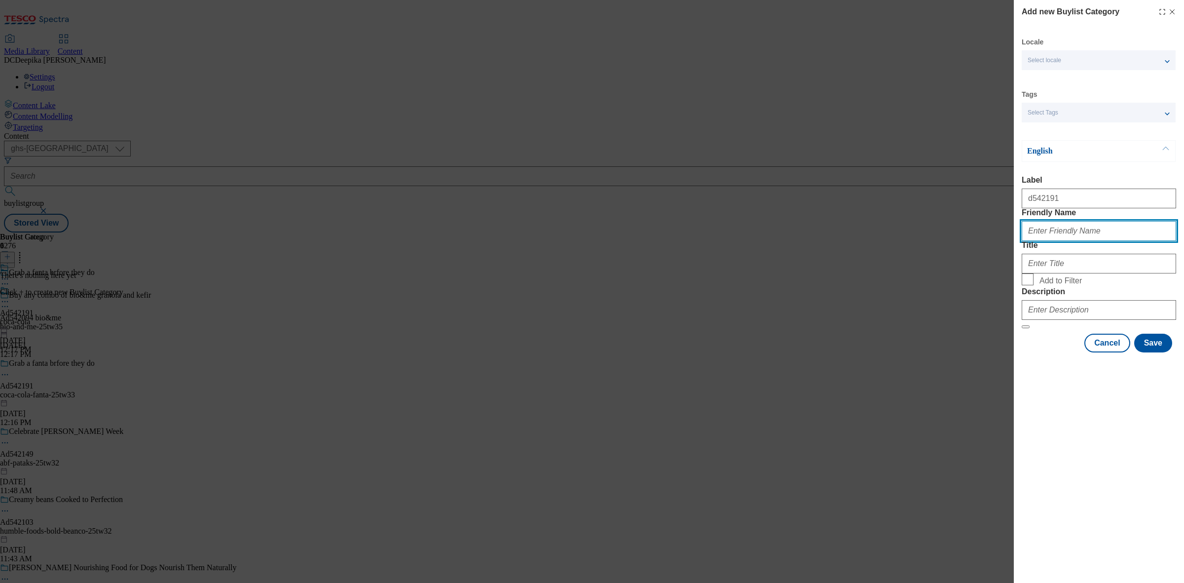
click at [1063, 241] on input "Friendly Name" at bounding box center [1099, 231] width 154 height 20
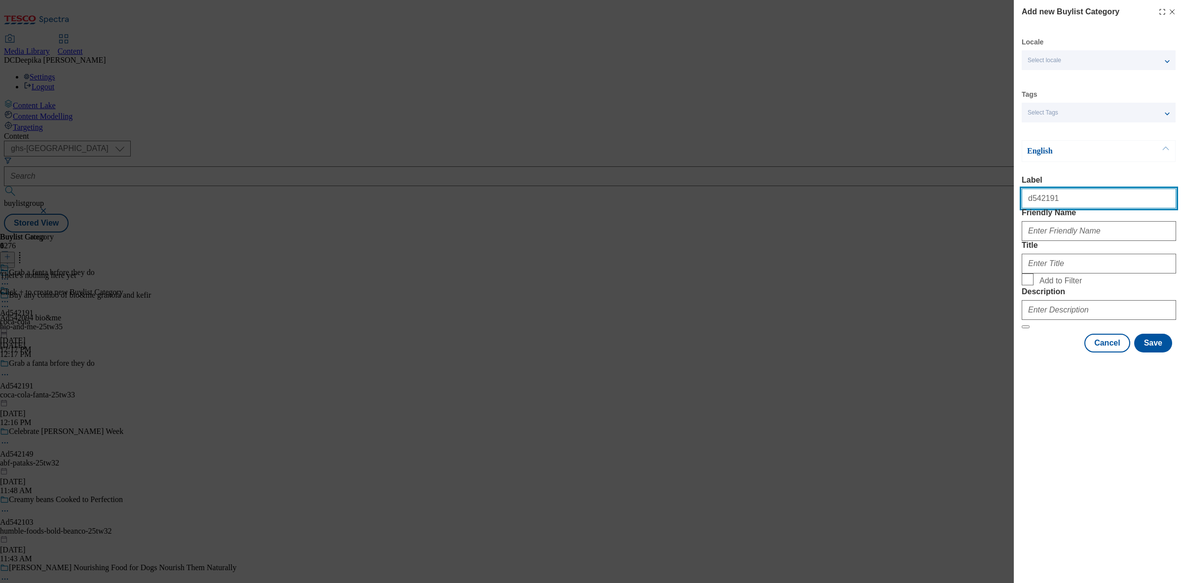
drag, startPoint x: 1014, startPoint y: 203, endPoint x: 977, endPoint y: 203, distance: 37.0
click at [977, 203] on div "Add new Buylist Category Locale Select locale English Welsh Tags Select Tags fn…" at bounding box center [592, 291] width 1184 height 583
paste input "A"
type input "Ad542191"
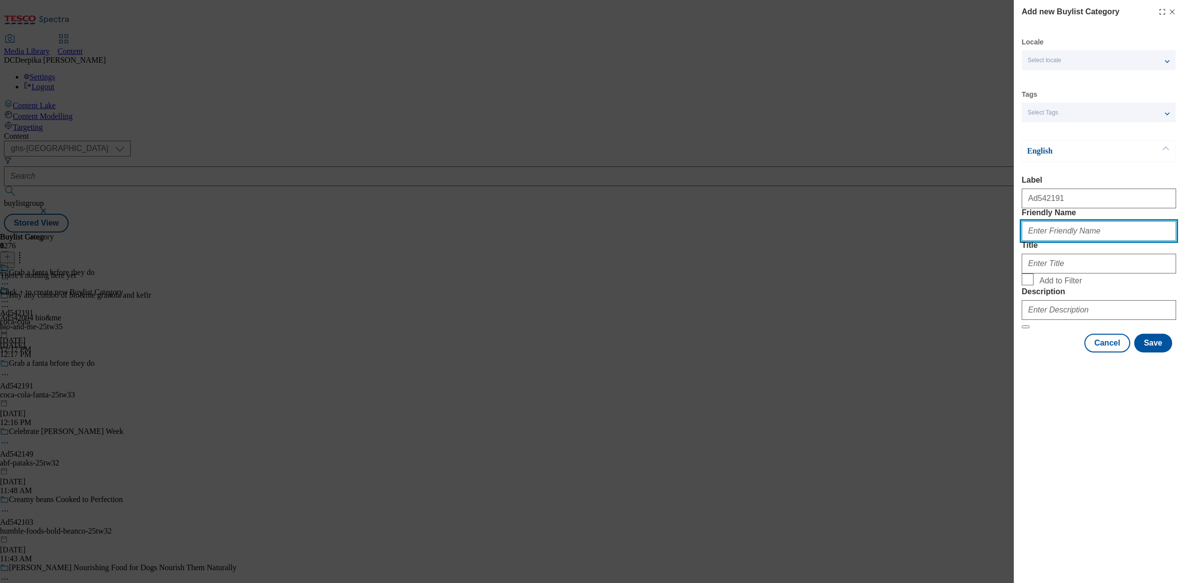
click at [1063, 241] on input "Friendly Name" at bounding box center [1099, 231] width 154 height 20
click at [1036, 241] on input "Friendly Name" at bounding box center [1099, 231] width 154 height 20
paste input "coca-cola"
type input "coca-cola"
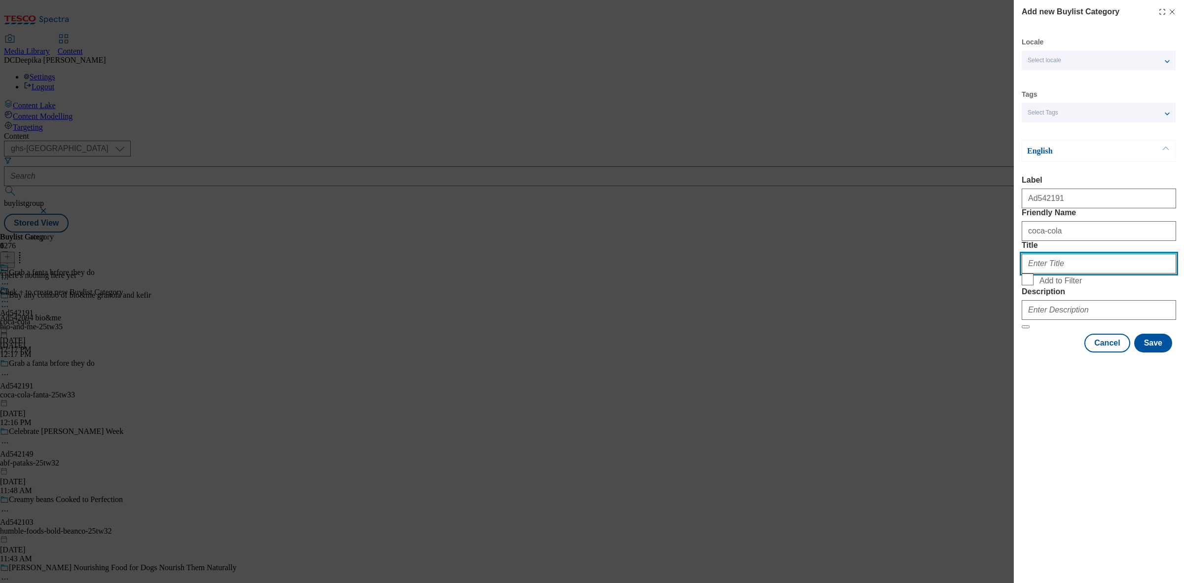
click at [1050, 273] on input "Title" at bounding box center [1099, 264] width 154 height 20
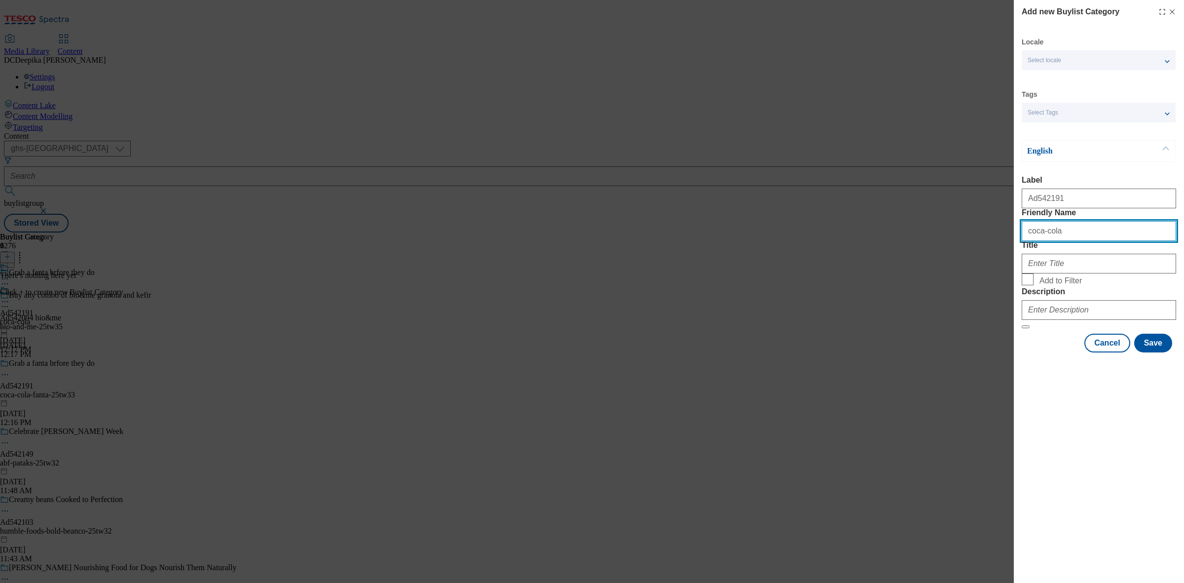
drag, startPoint x: 1063, startPoint y: 251, endPoint x: 925, endPoint y: 250, distance: 138.1
click at [932, 252] on div "Add new Buylist Category Locale Select locale English Welsh Tags Select Tags fn…" at bounding box center [592, 291] width 1184 height 583
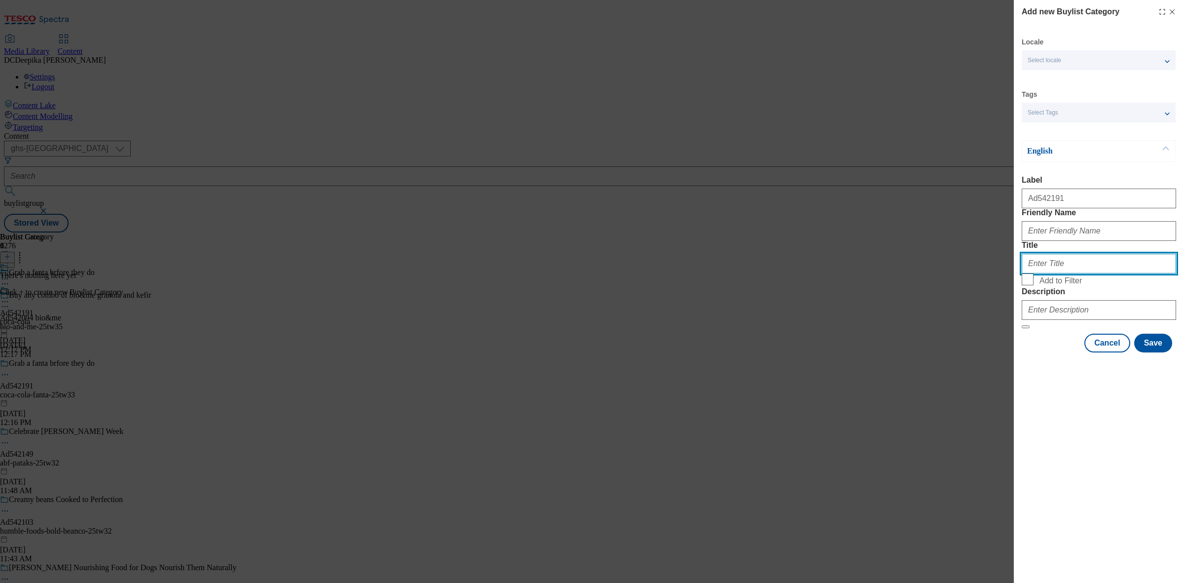
click at [1059, 273] on input "Title" at bounding box center [1099, 264] width 154 height 20
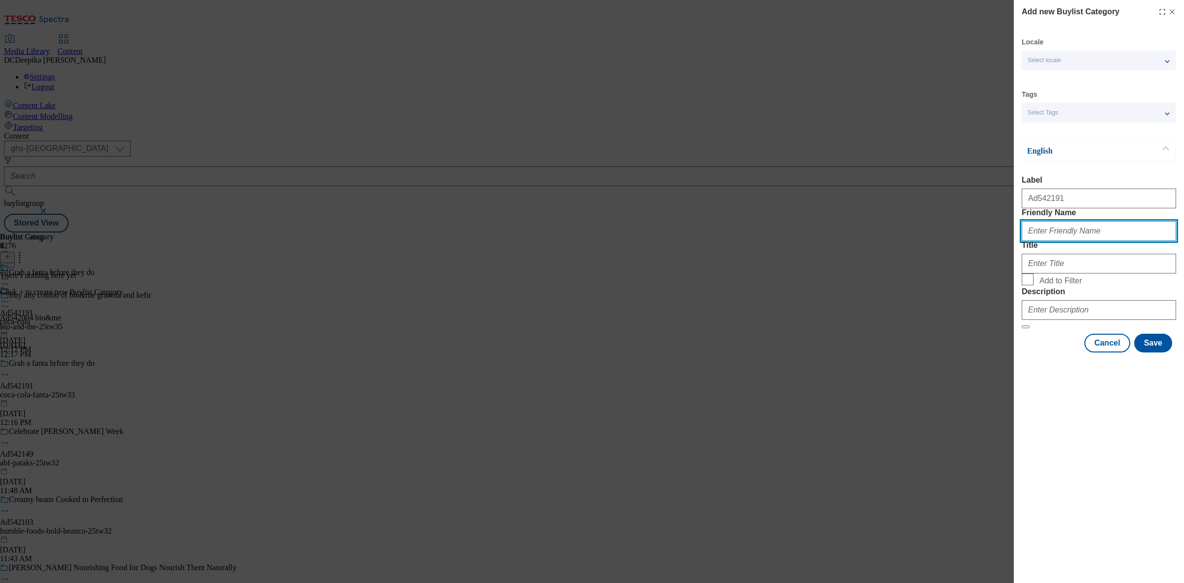
click at [1057, 241] on input "Friendly Name" at bounding box center [1099, 231] width 154 height 20
paste input "coca-cola-fanta"
type input "coca-cola-fanta"
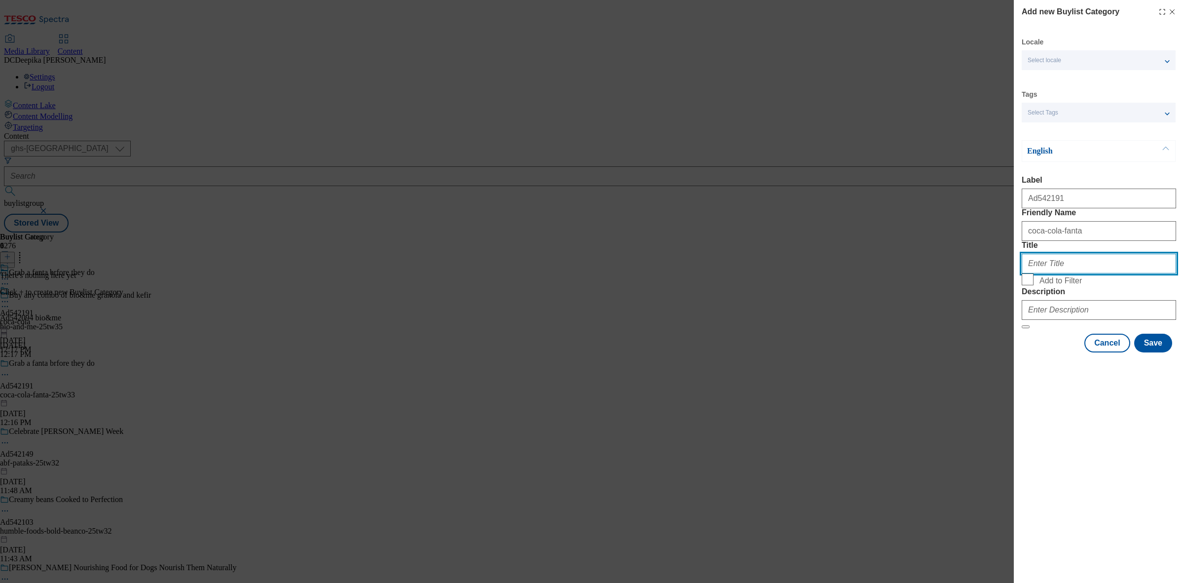
click at [1057, 273] on input "Title" at bounding box center [1099, 264] width 154 height 20
paste input "Coca Cola"
type input "Coca Cola"
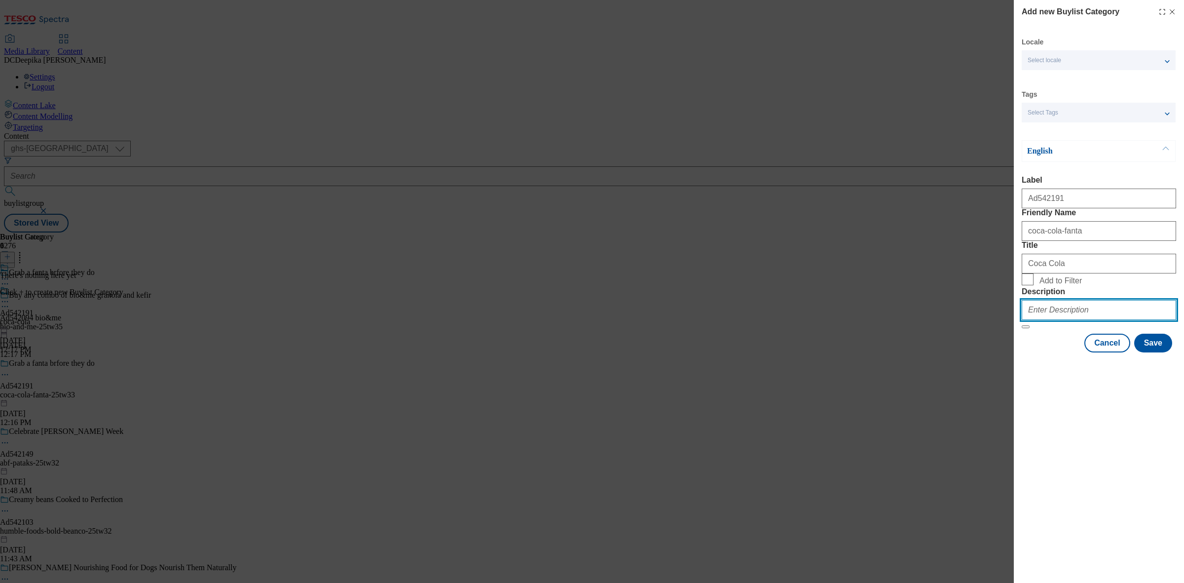
click at [1094, 320] on input "Description" at bounding box center [1099, 310] width 154 height 20
click at [1153, 352] on button "Save" at bounding box center [1153, 342] width 38 height 19
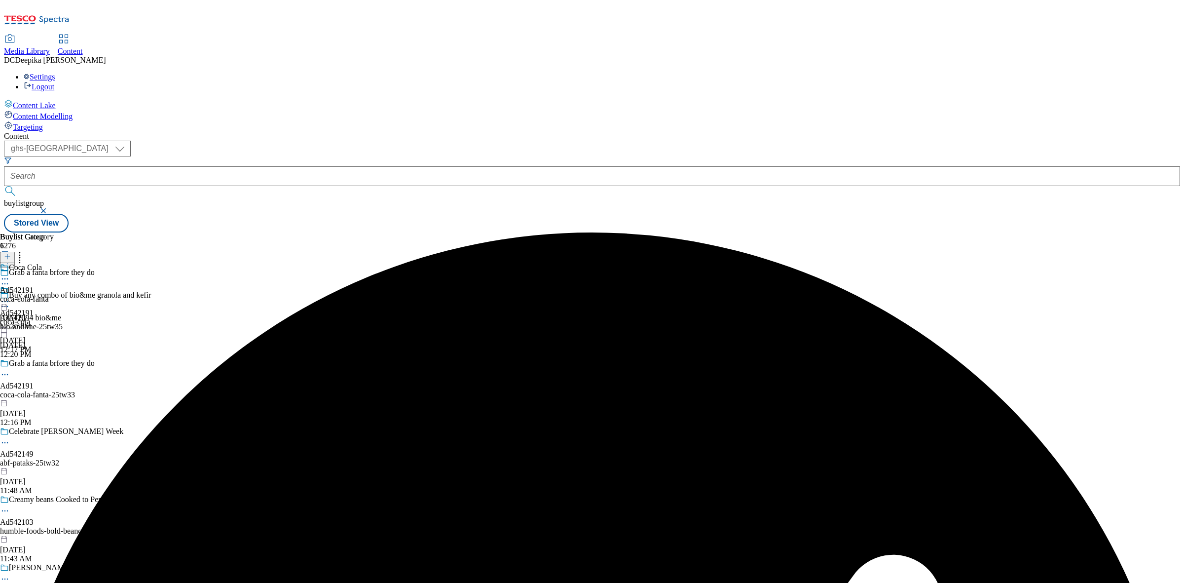
click at [54, 294] on div "coca-cola-fanta" at bounding box center [27, 298] width 54 height 9
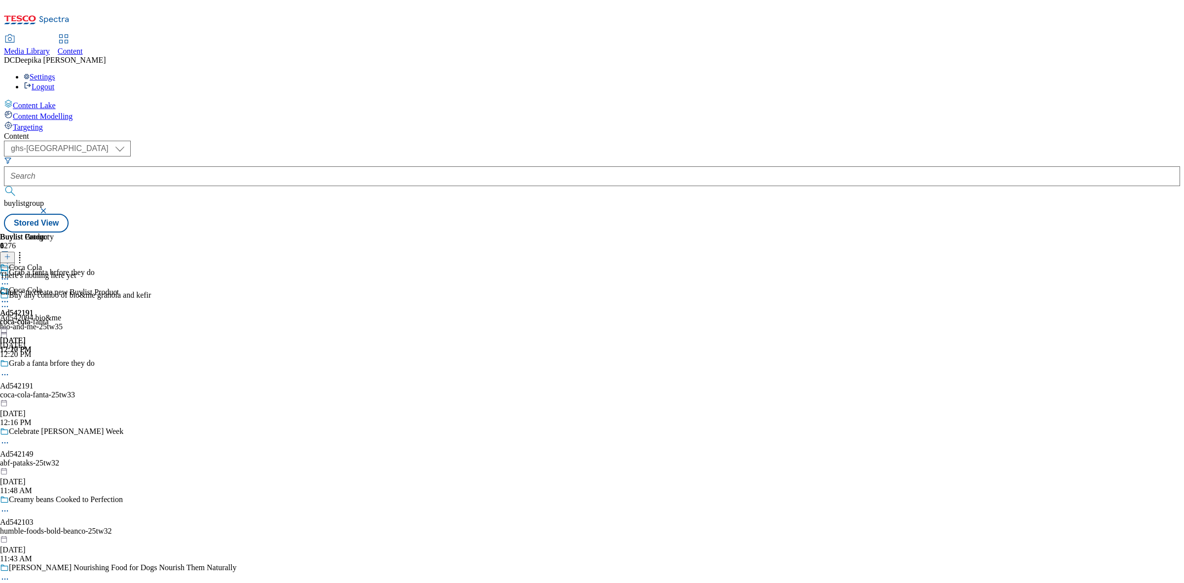
click at [15, 252] on button at bounding box center [7, 257] width 15 height 11
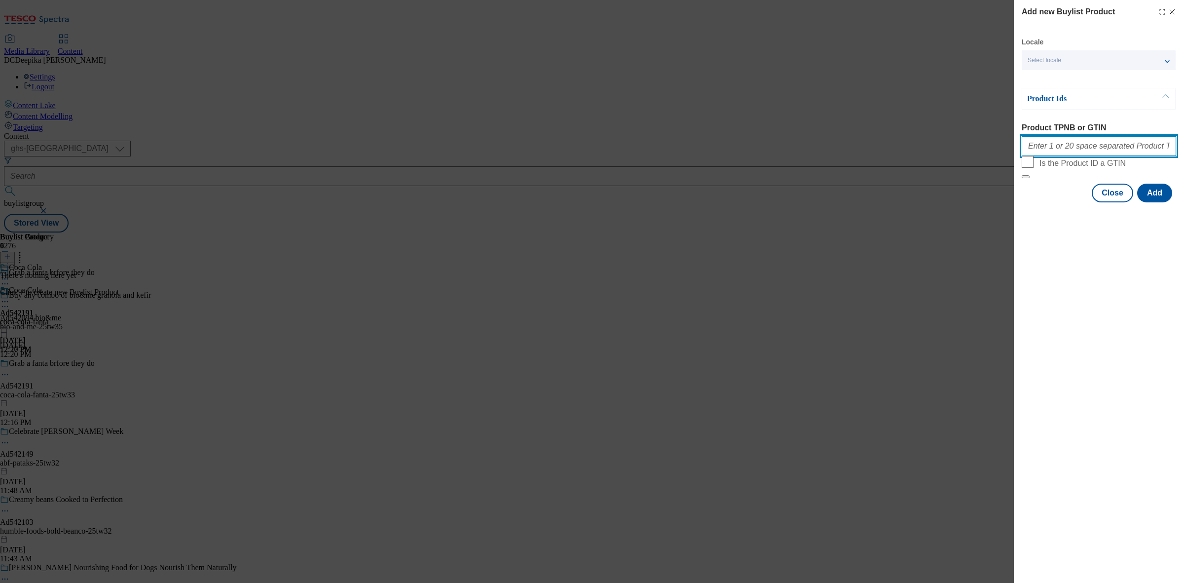
click at [1065, 145] on input "Product TPNB or GTIN" at bounding box center [1099, 146] width 154 height 20
paste input "80534525 97021858 96925326 91779800 86687812 86687806 52641953 56482783 5264219…"
type input "80534525 97021858 96925326 91779800 86687812 86687806 52641953 56482783 5264219…"
click at [1148, 202] on button "Add" at bounding box center [1154, 192] width 35 height 19
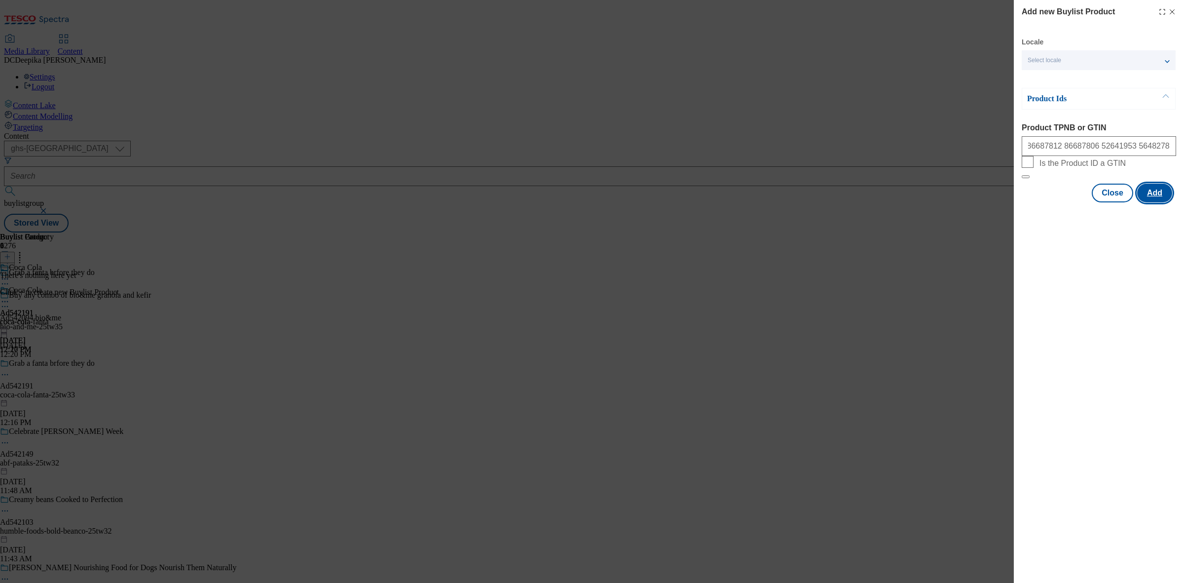
scroll to position [0, 0]
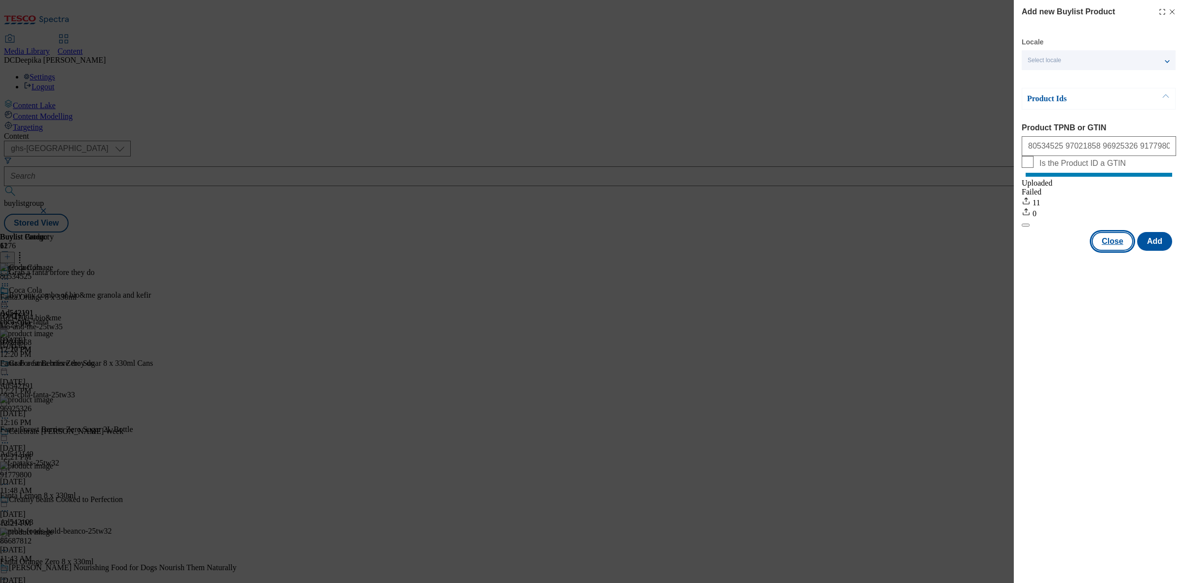
click at [1108, 245] on button "Close" at bounding box center [1112, 241] width 41 height 19
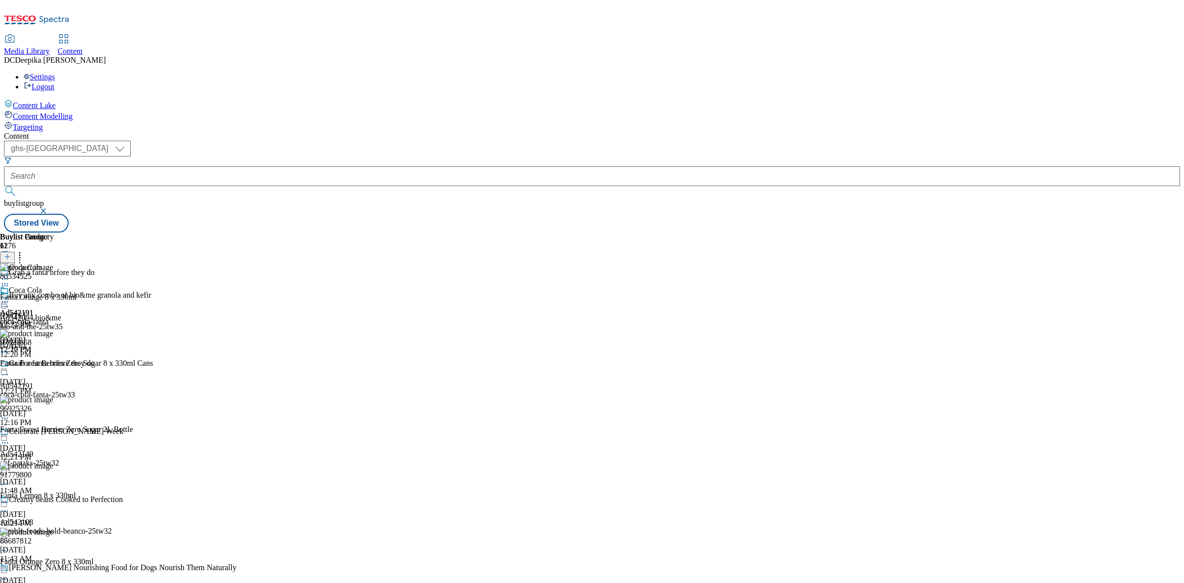
click at [893, 232] on div "Buylist Group 6276 Grab a fanta brfore they do Buy any combo of bio&me granola …" at bounding box center [592, 232] width 1176 height 0
click at [10, 296] on icon at bounding box center [5, 301] width 10 height 10
click at [54, 364] on span "Preview" at bounding box center [42, 367] width 23 height 7
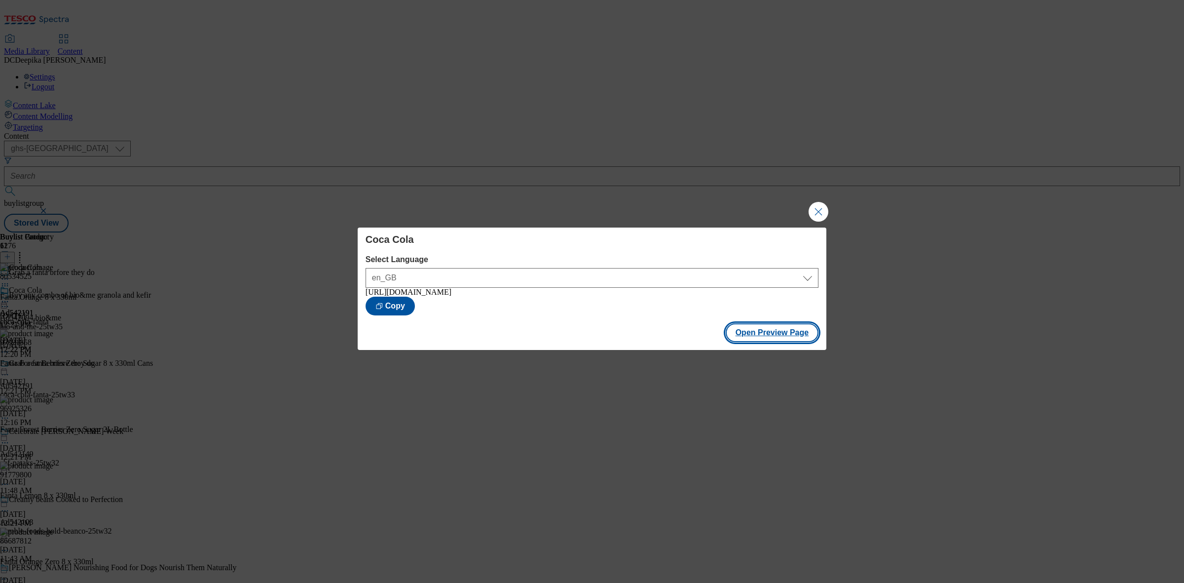
click at [760, 329] on button "Open Preview Page" at bounding box center [772, 332] width 93 height 19
click at [822, 206] on button "Close Modal" at bounding box center [818, 212] width 20 height 20
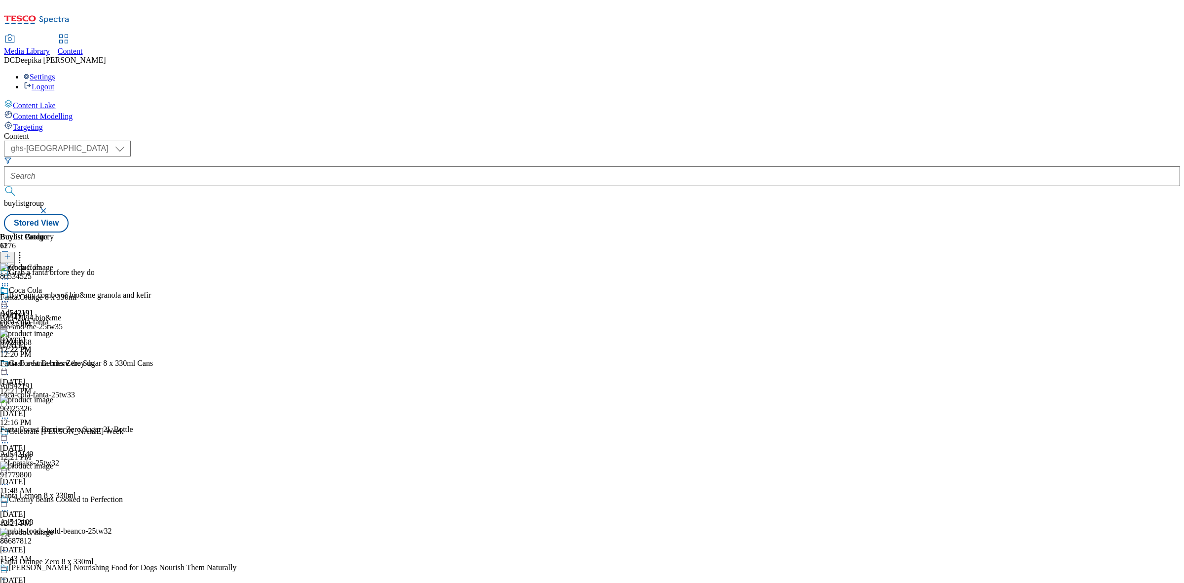
click at [10, 369] on icon at bounding box center [5, 374] width 10 height 10
click at [46, 389] on button "Edit" at bounding box center [33, 394] width 26 height 11
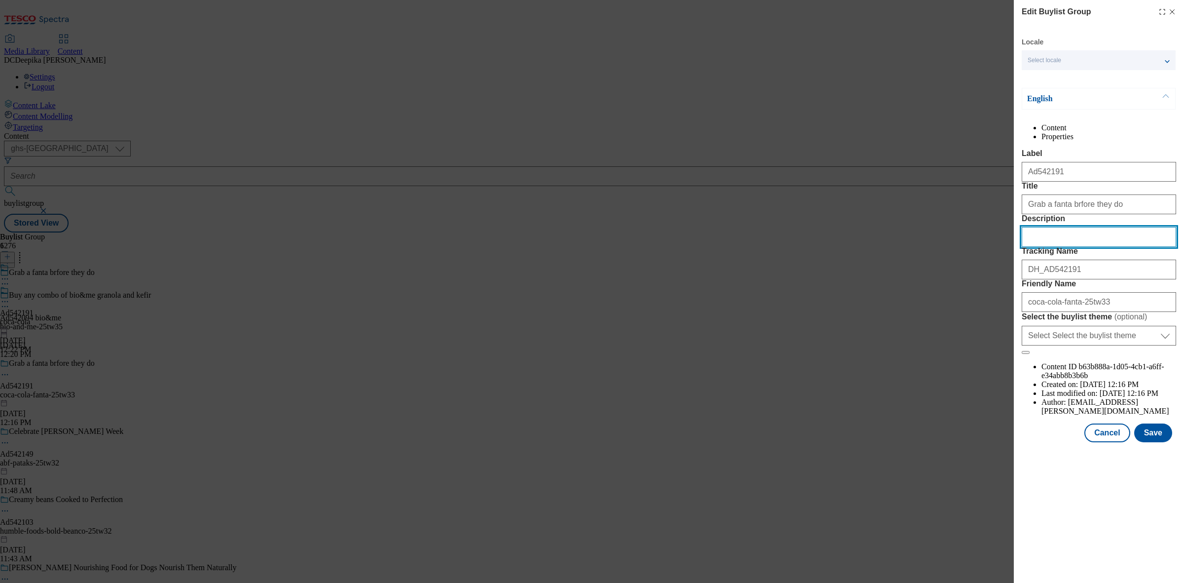
click at [1066, 247] on input "Description" at bounding box center [1099, 237] width 154 height 20
paste input "Fanta Orange 8X 330Ml"
type input "Fanta Orange 8X 330Ml"
click at [1159, 442] on button "Save" at bounding box center [1153, 432] width 38 height 19
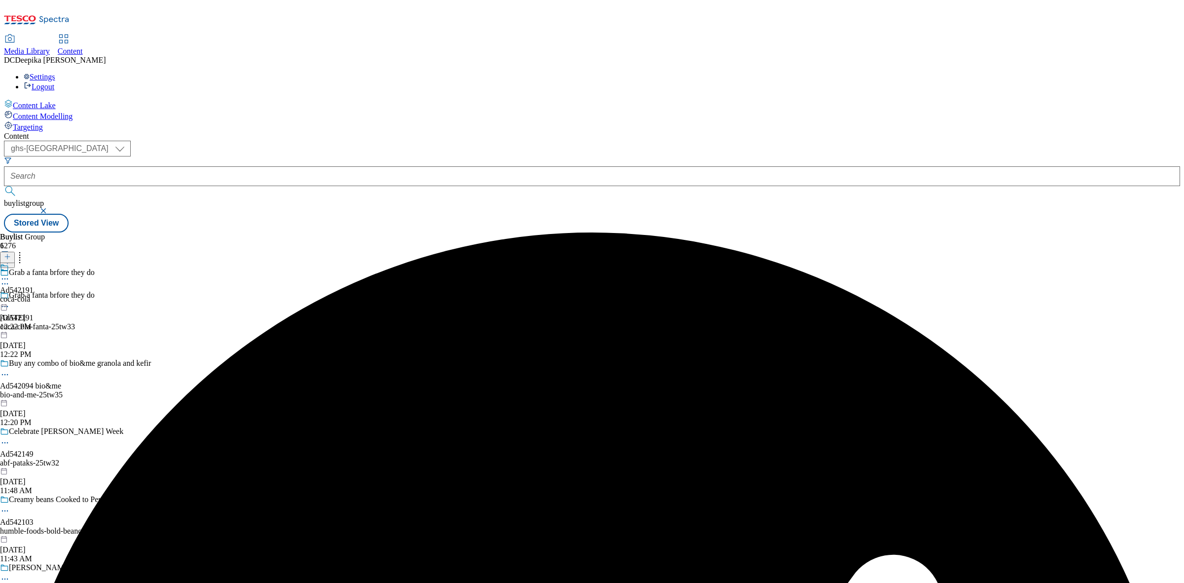
click at [8, 278] on circle at bounding box center [7, 278] width 1 height 1
click at [46, 293] on button "Edit" at bounding box center [33, 298] width 26 height 11
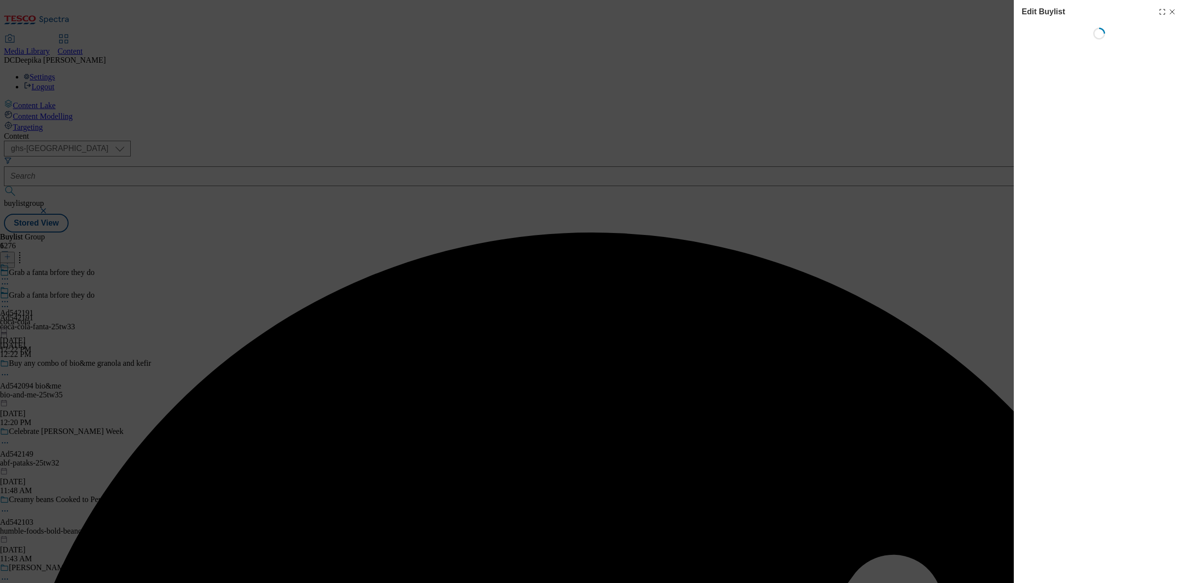
select select "tactical"
select select "supplier funded short term 1-3 weeks"
select select "dunnhumby"
select select "Banner"
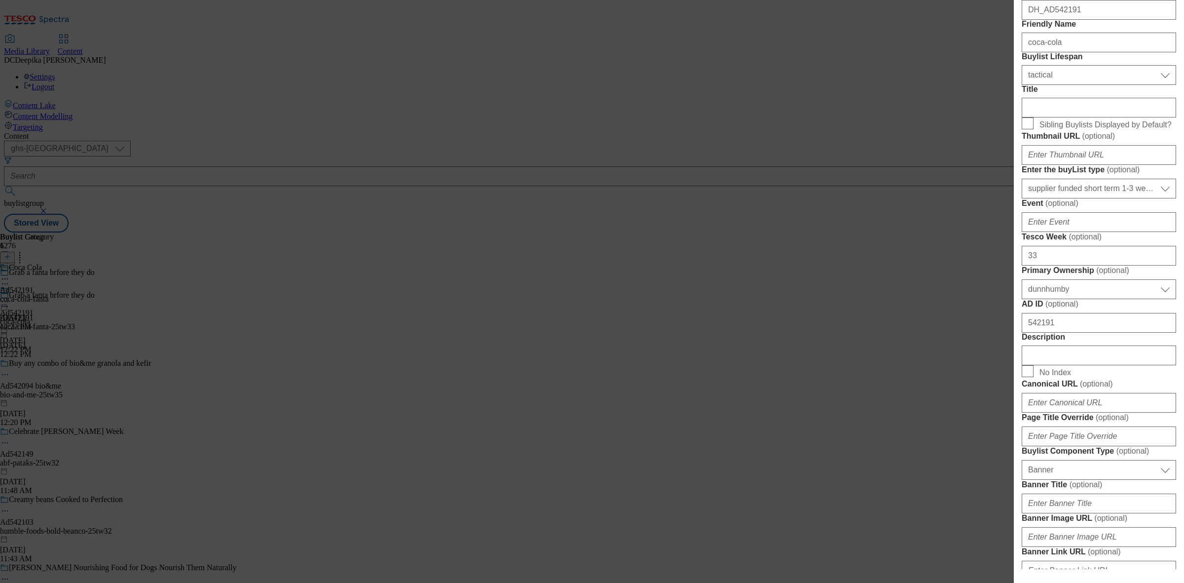
scroll to position [432, 0]
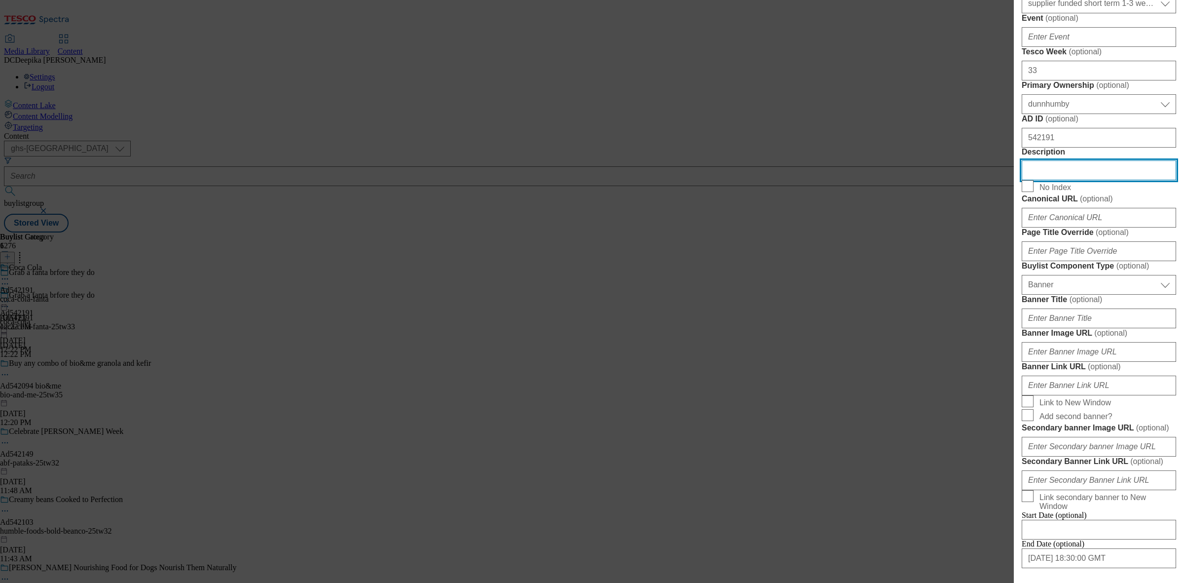
click at [1056, 180] on input "Description" at bounding box center [1099, 170] width 154 height 20
paste input "Fanta Orange 8X 330Ml"
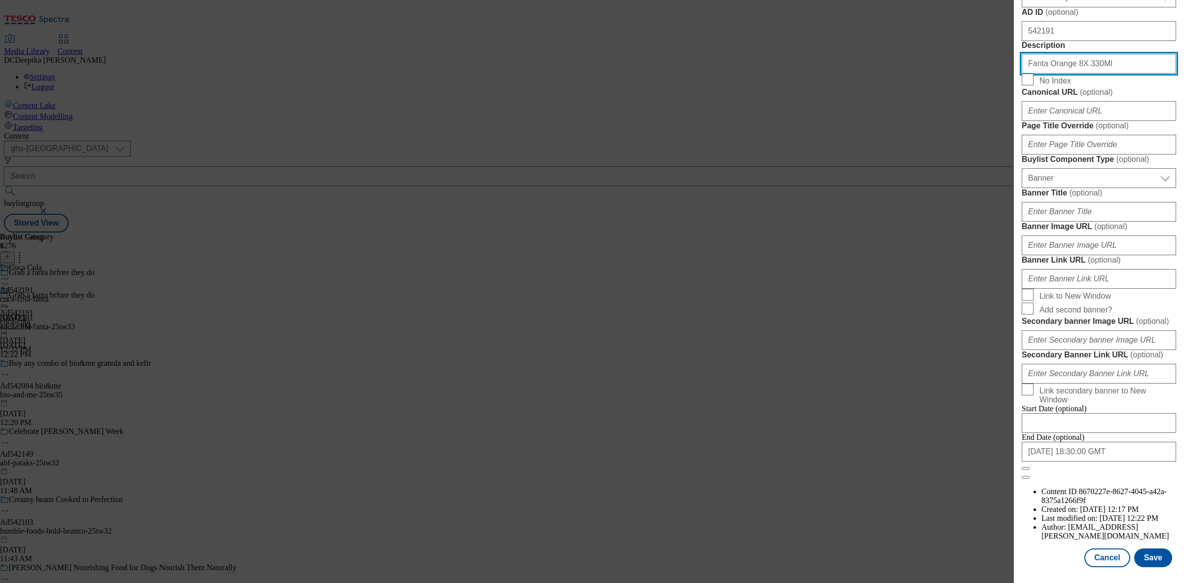
scroll to position [913, 0]
type input "Fanta Orange 8X 330Ml"
click at [1153, 548] on button "Save" at bounding box center [1153, 557] width 38 height 19
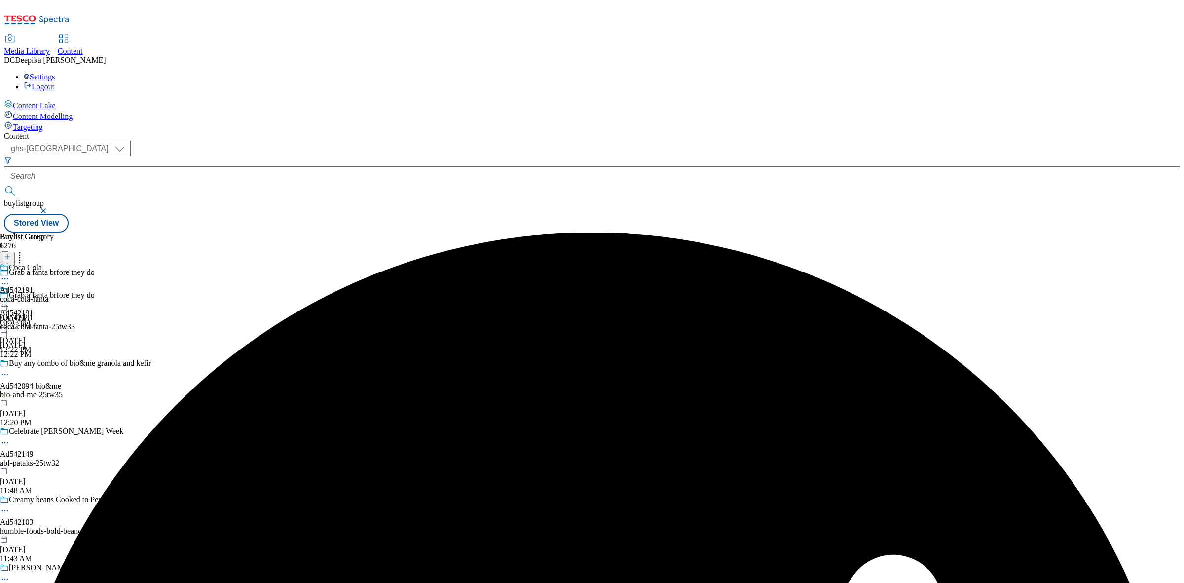
click at [10, 274] on icon at bounding box center [5, 279] width 10 height 10
click at [46, 293] on button "Edit" at bounding box center [33, 298] width 26 height 11
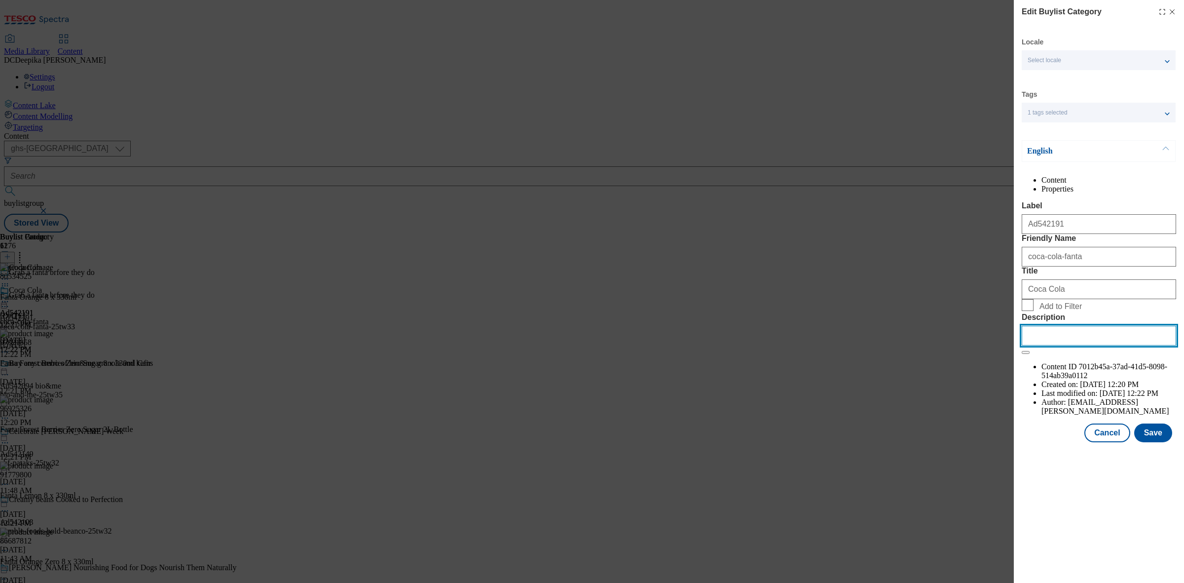
click at [1068, 345] on input "Description" at bounding box center [1099, 336] width 154 height 20
paste input "Fanta Orange 8X 330Ml"
type input "Fanta Orange 8X 330Ml"
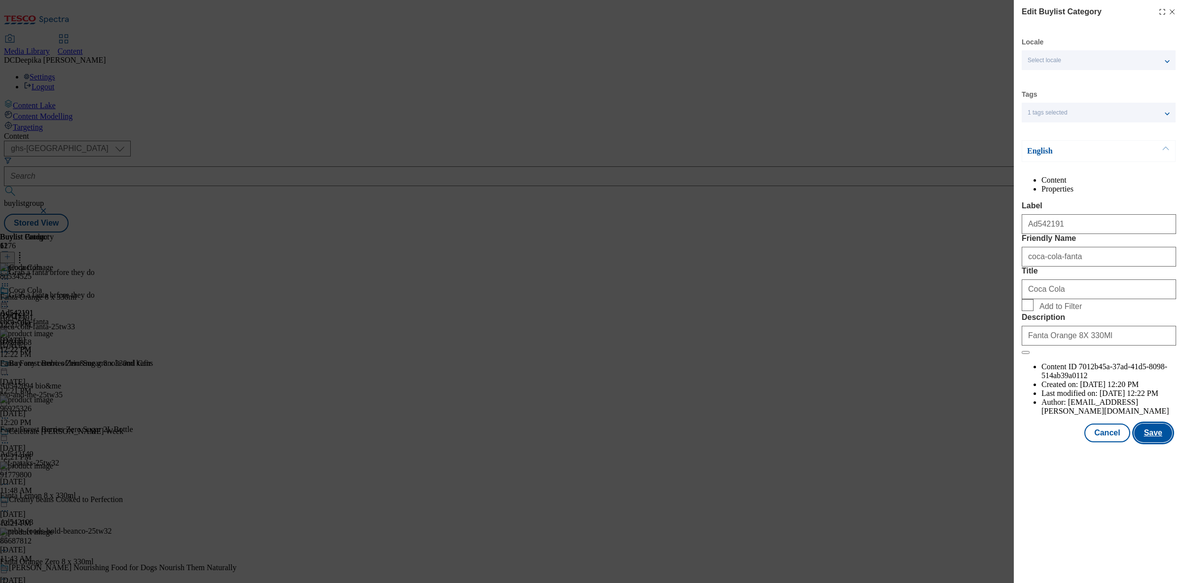
click at [1162, 442] on button "Save" at bounding box center [1153, 432] width 38 height 19
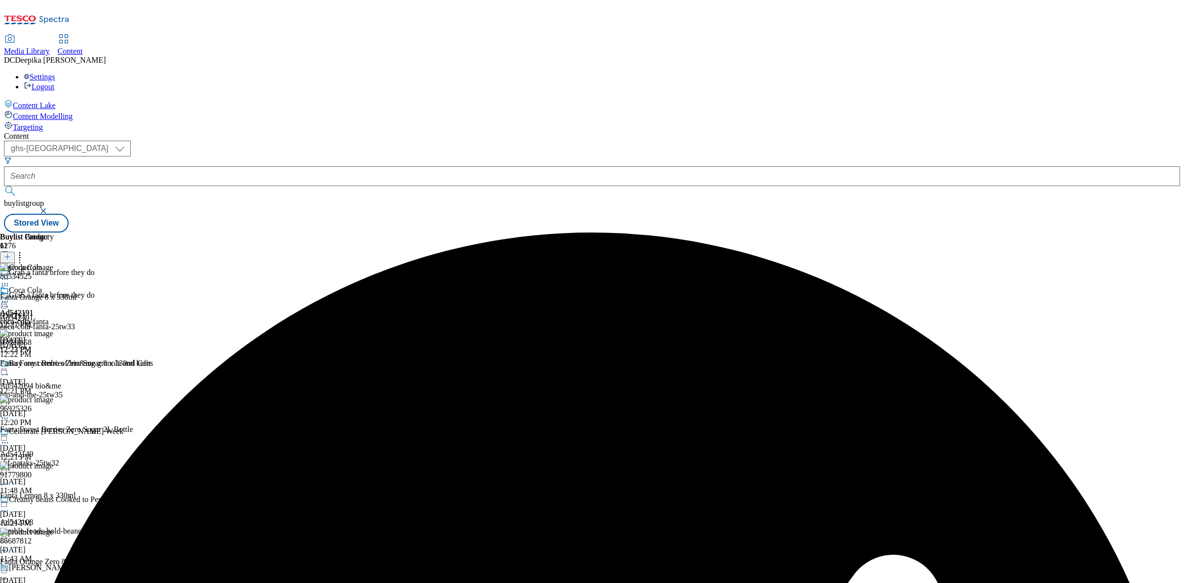
click at [1082, 232] on div "Buylist Group 6276 Grab a fanta brfore they do Grab a fanta brfore they do Ad54…" at bounding box center [592, 232] width 1176 height 0
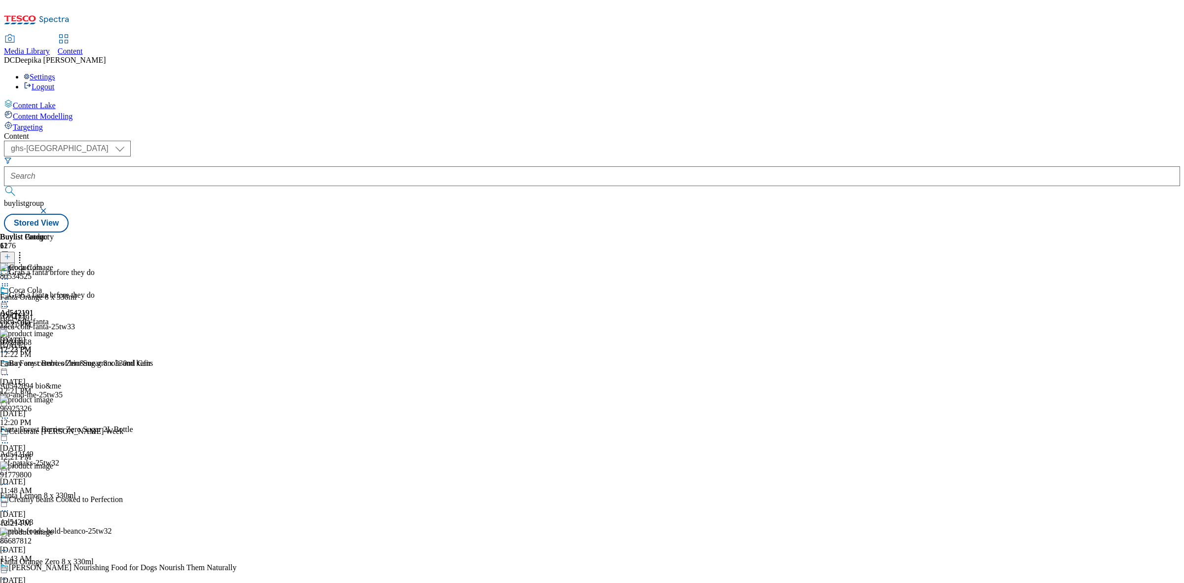
click at [10, 301] on icon at bounding box center [5, 306] width 10 height 10
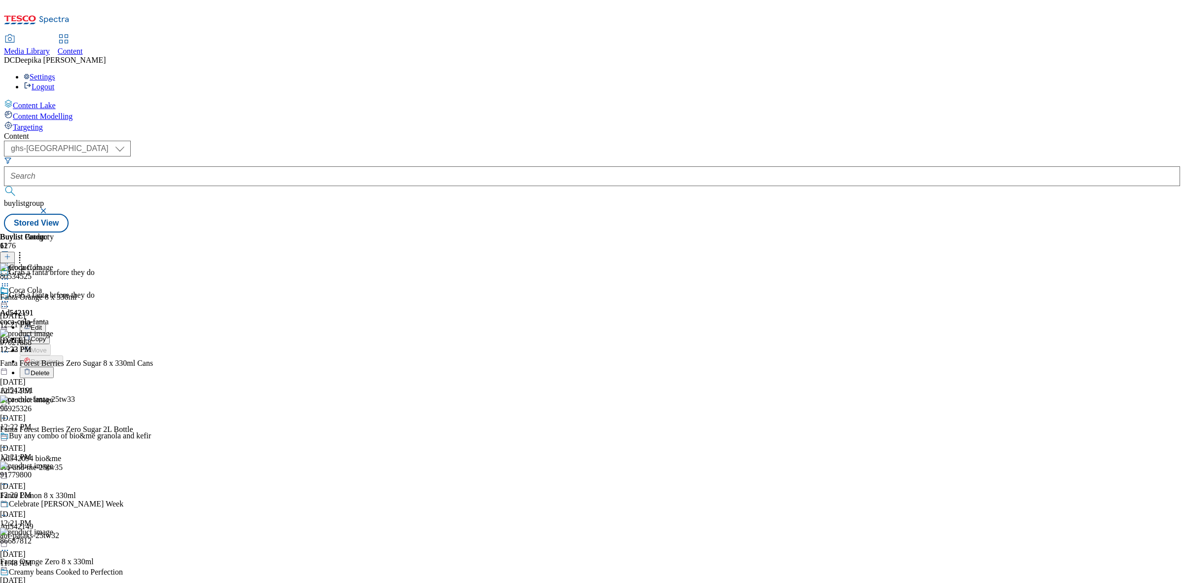
click at [46, 321] on button "Edit" at bounding box center [33, 326] width 26 height 11
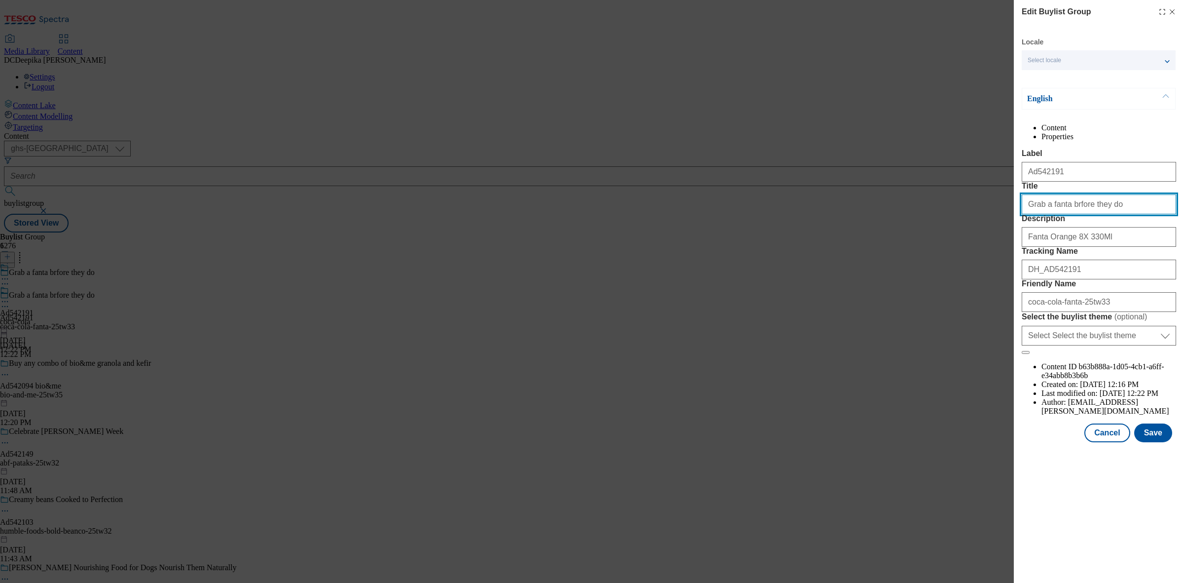
drag, startPoint x: 1026, startPoint y: 247, endPoint x: 994, endPoint y: 250, distance: 32.2
click at [994, 250] on div "Edit Buylist Group Locale Select locale English Welsh English Content Propertie…" at bounding box center [592, 291] width 1184 height 583
click at [1111, 442] on button "Cancel" at bounding box center [1106, 432] width 45 height 19
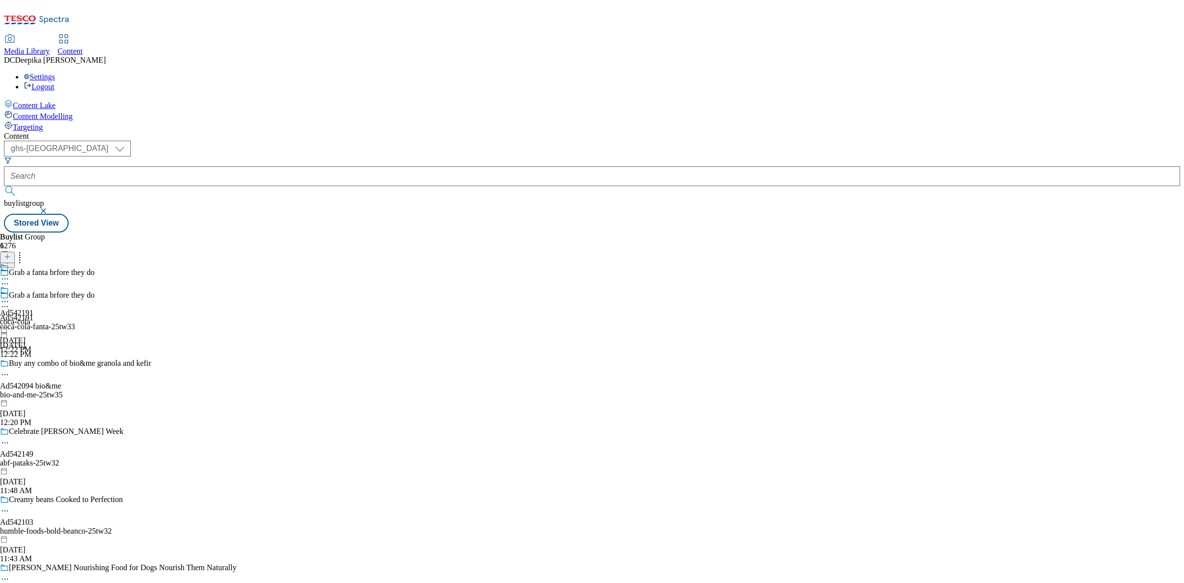
click at [10, 296] on icon at bounding box center [5, 301] width 10 height 10
click at [46, 316] on button "Edit" at bounding box center [33, 321] width 26 height 11
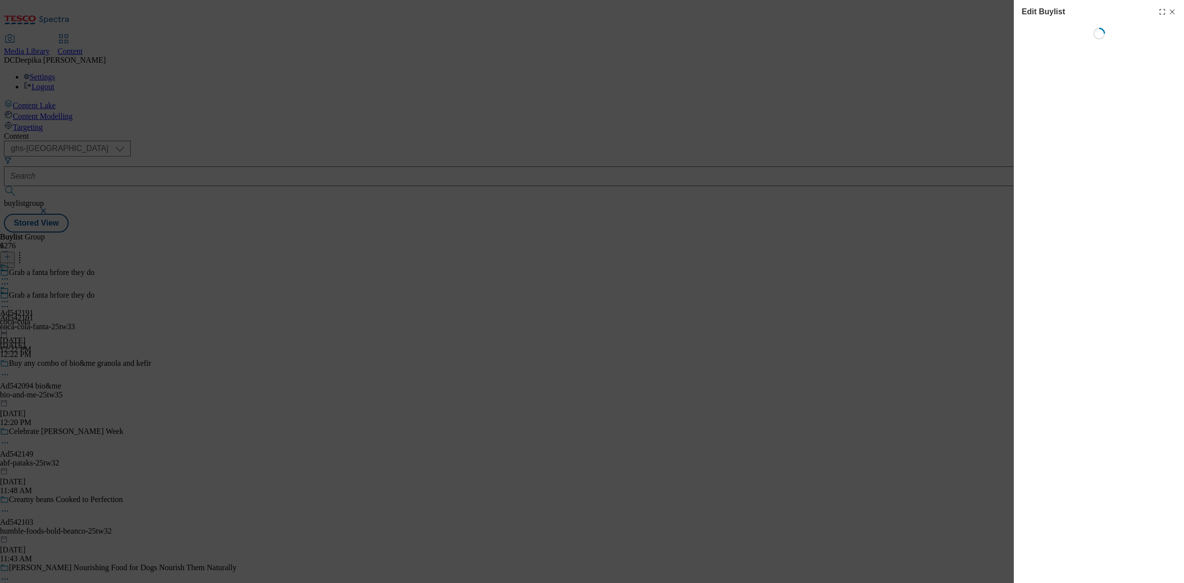
select select "tactical"
select select "supplier funded short term 1-3 weeks"
select select "dunnhumby"
select select "Banner"
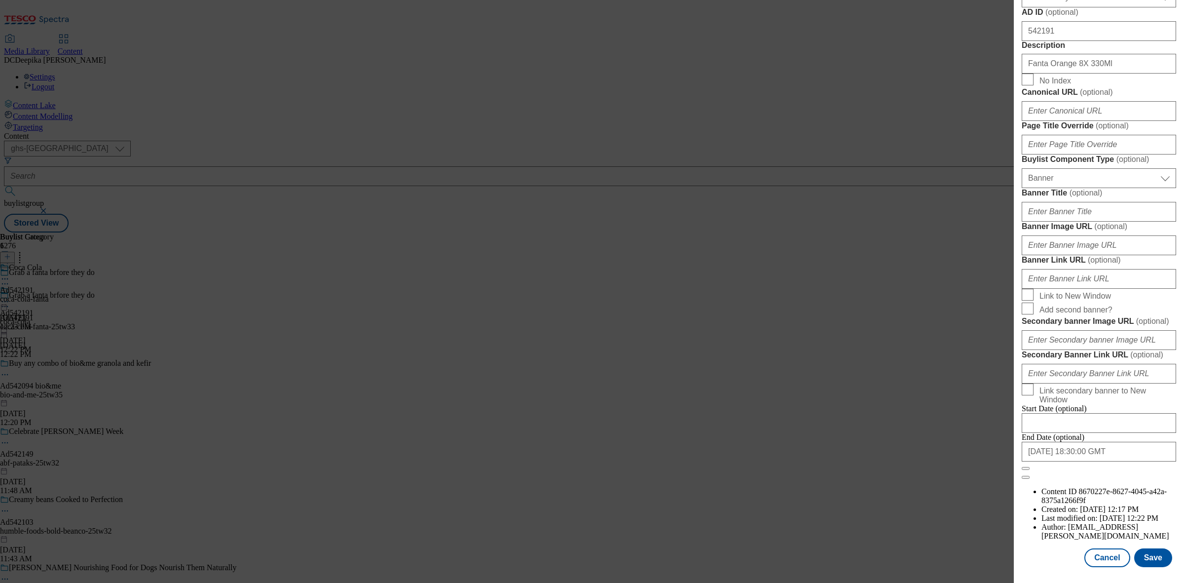
scroll to position [913, 0]
click at [1101, 548] on button "Cancel" at bounding box center [1106, 557] width 45 height 19
select select "tactical"
select select "supplier funded short term 1-3 weeks"
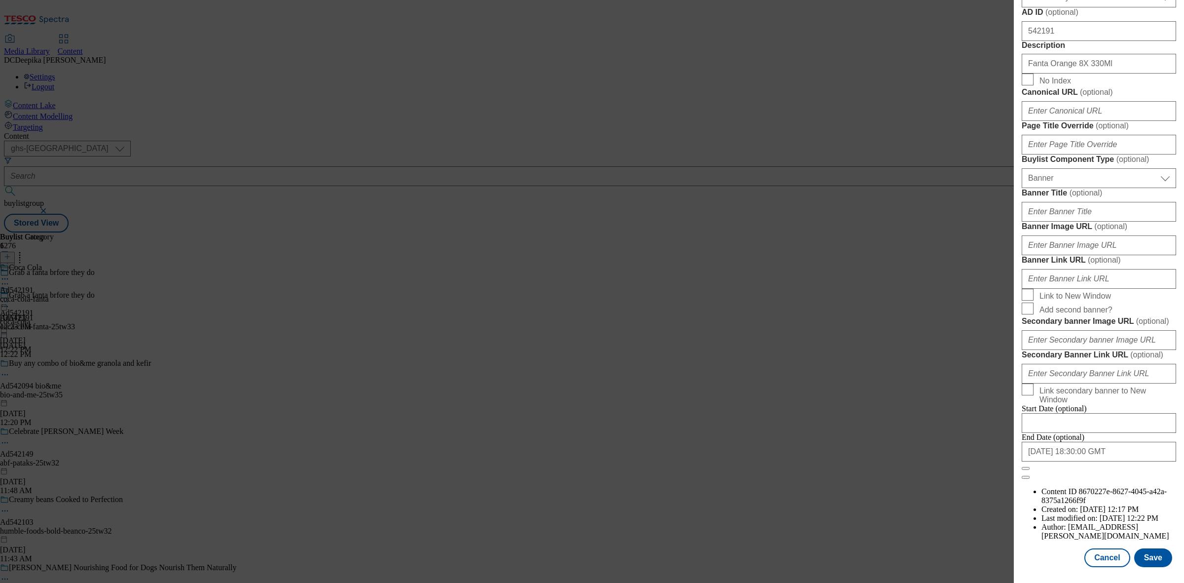
select select "dunnhumby"
select select "Banner"
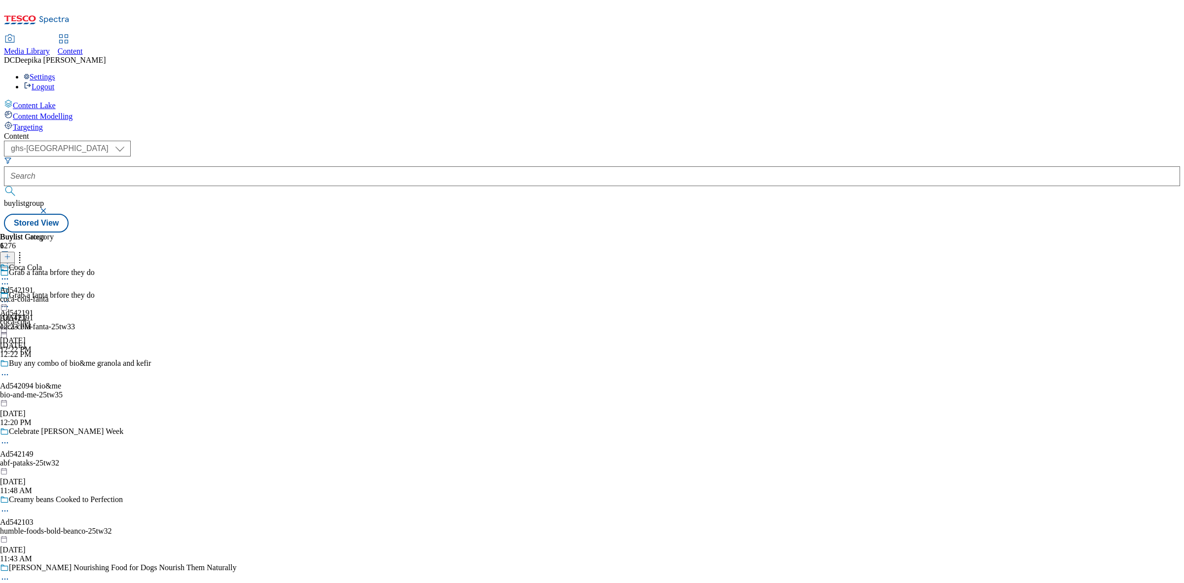
click at [10, 274] on icon at bounding box center [5, 279] width 10 height 10
click at [46, 293] on button "Edit" at bounding box center [33, 298] width 26 height 11
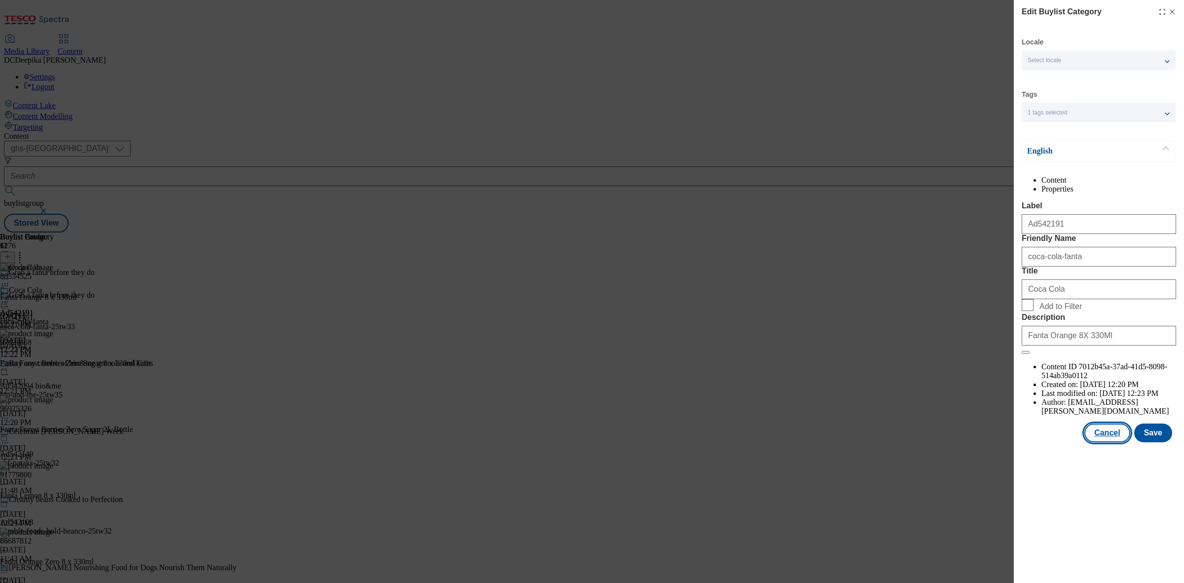
click at [1116, 442] on button "Cancel" at bounding box center [1106, 432] width 45 height 19
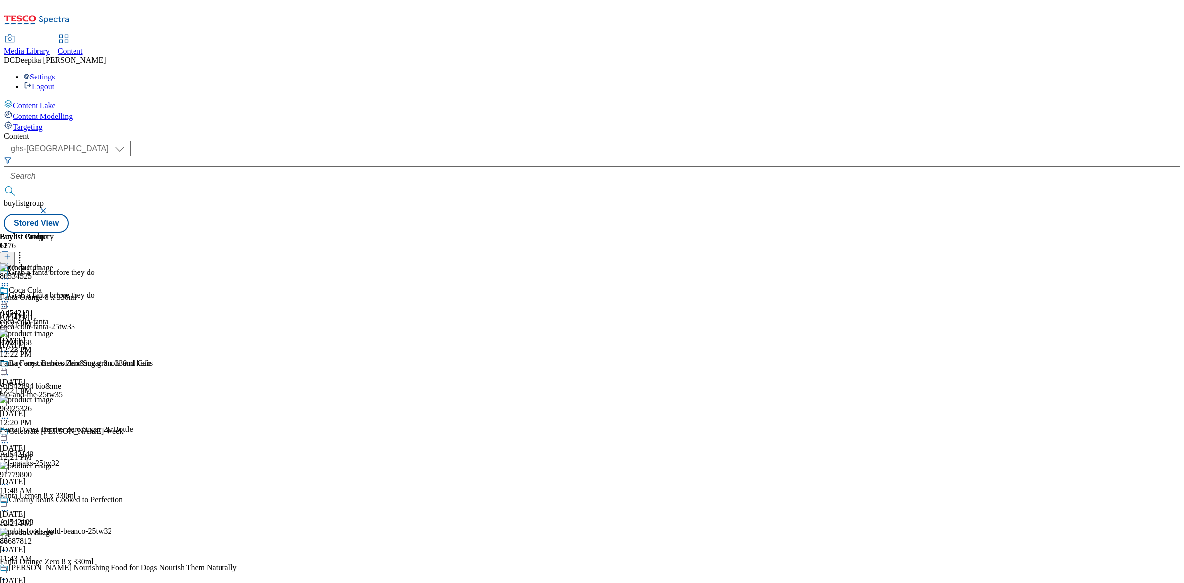
click at [973, 232] on div "Buylist Group 6276 Grab a fanta brfore they do Grab a fanta brfore they do Ad54…" at bounding box center [592, 232] width 1176 height 0
click at [10, 296] on icon at bounding box center [5, 301] width 10 height 10
click at [58, 362] on button "Preview" at bounding box center [39, 367] width 38 height 11
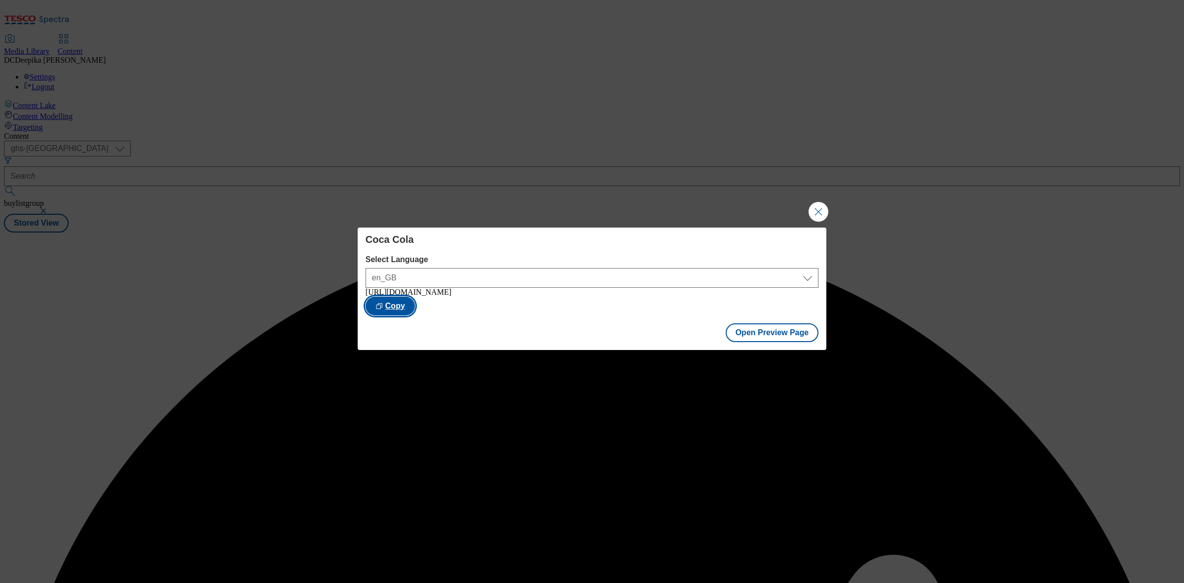
click at [415, 304] on button "Copy" at bounding box center [389, 305] width 49 height 19
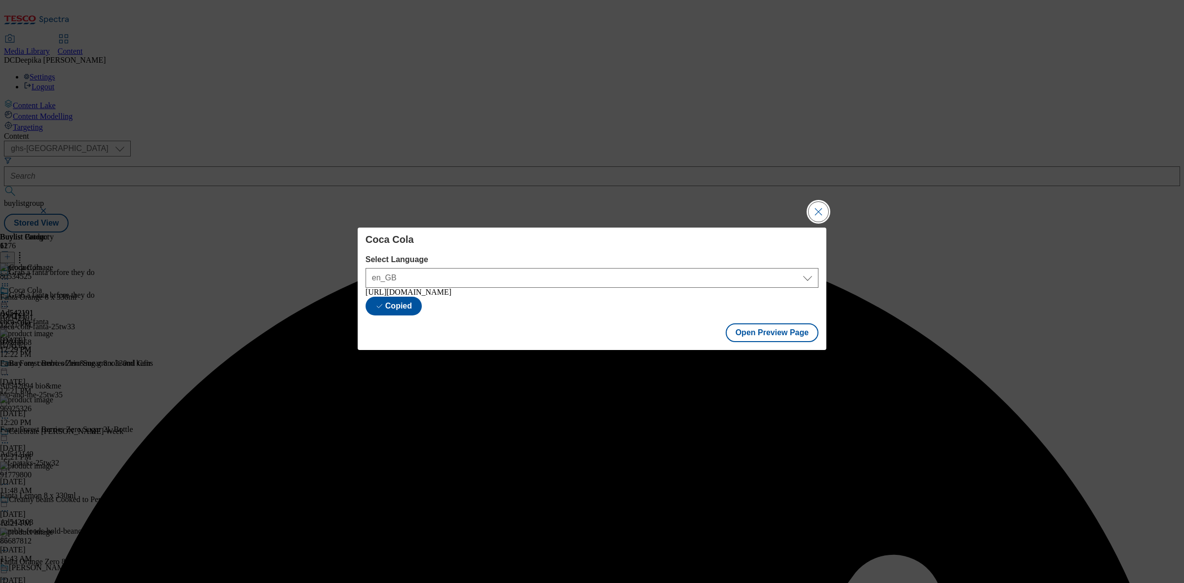
click at [812, 208] on button "Close Modal" at bounding box center [818, 212] width 20 height 20
